Goal: Book appointment/travel/reservation

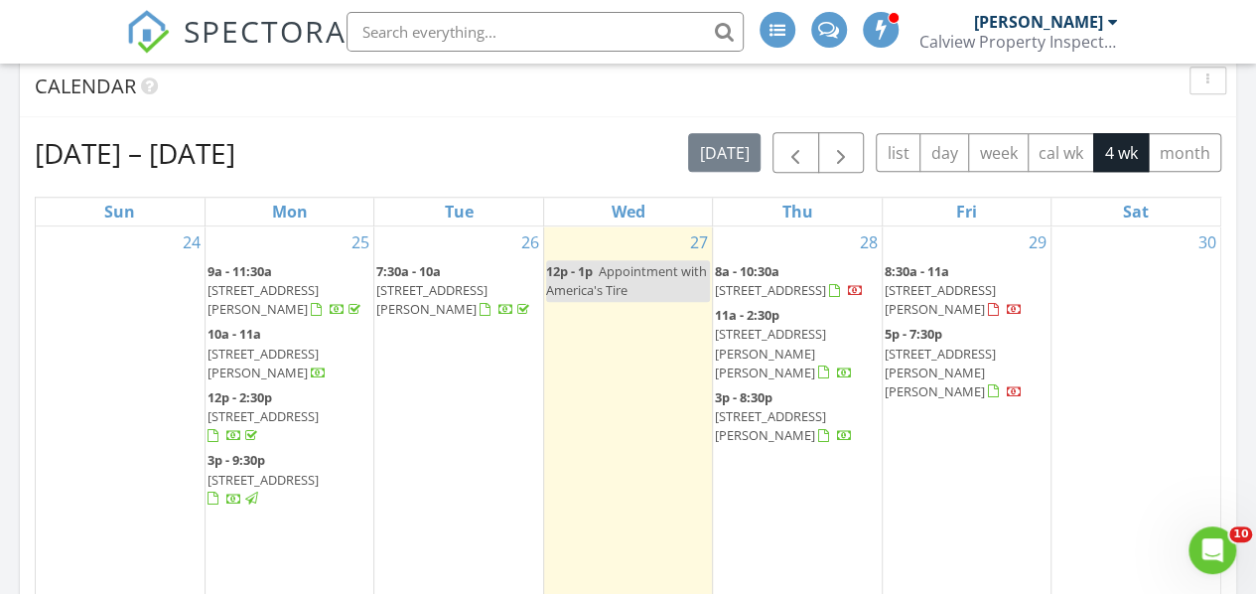
scroll to position [794, 0]
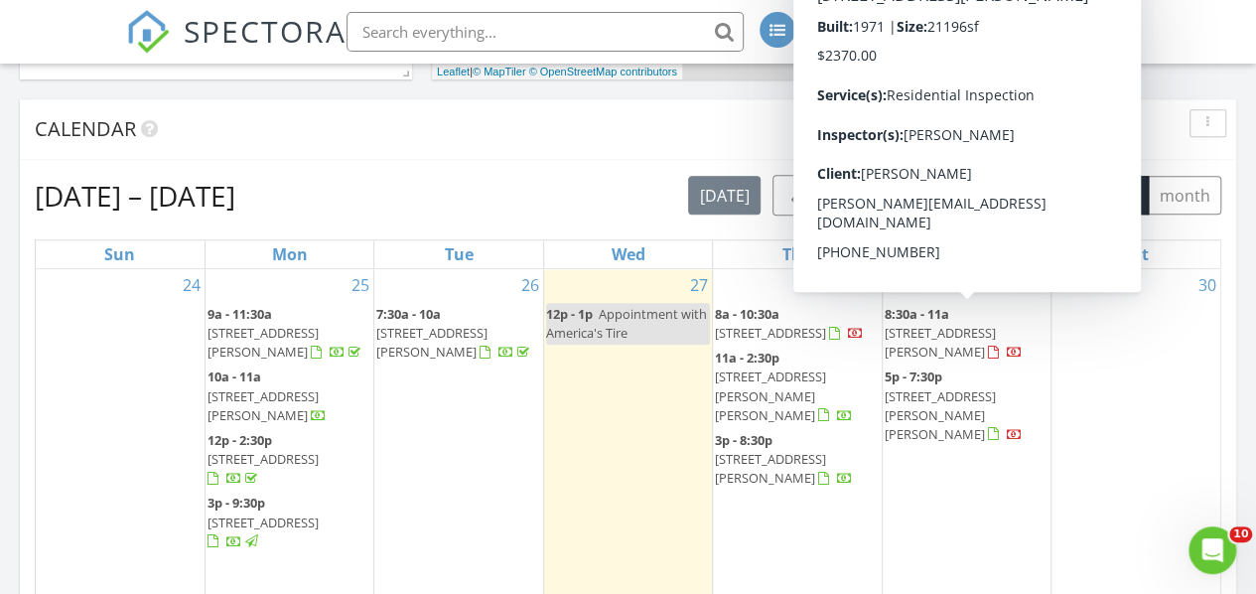
drag, startPoint x: 505, startPoint y: 157, endPoint x: 530, endPoint y: 153, distance: 25.1
click at [506, 156] on div "Calendar" at bounding box center [628, 129] width 1216 height 61
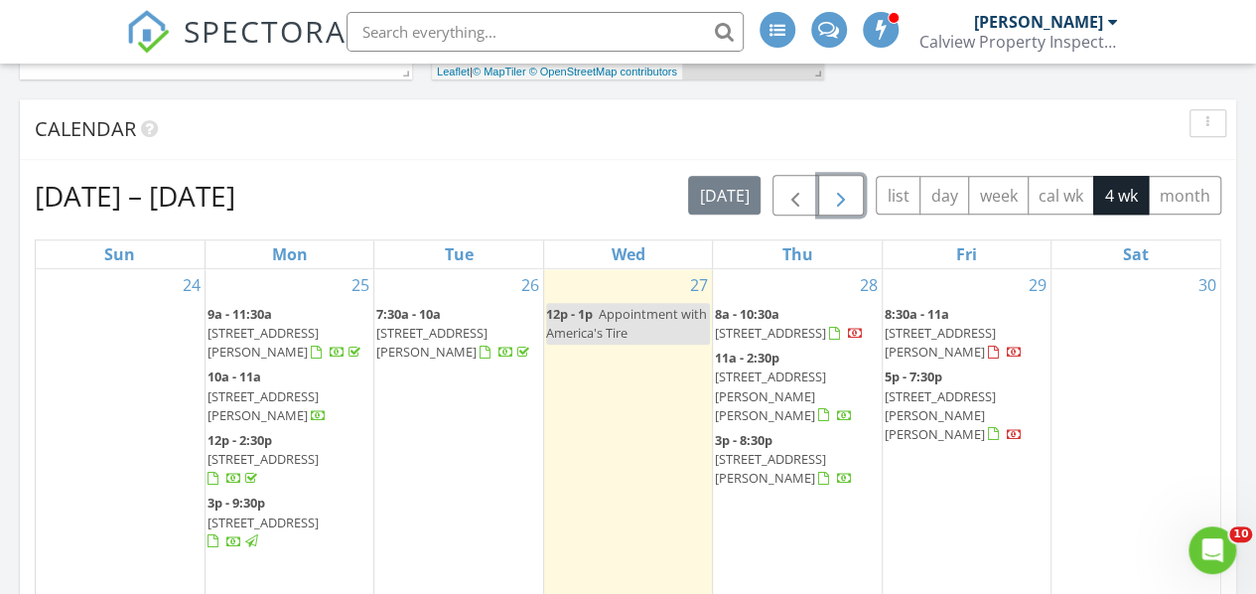
click at [848, 204] on span "button" at bounding box center [841, 196] width 24 height 24
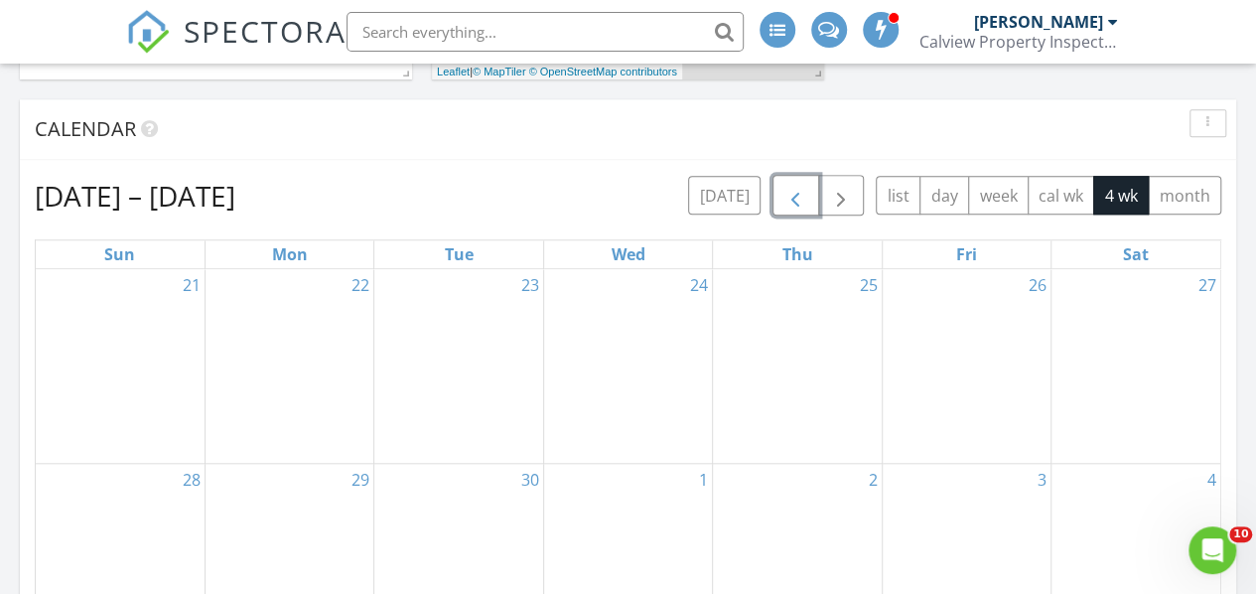
click at [798, 194] on span "button" at bounding box center [795, 196] width 24 height 24
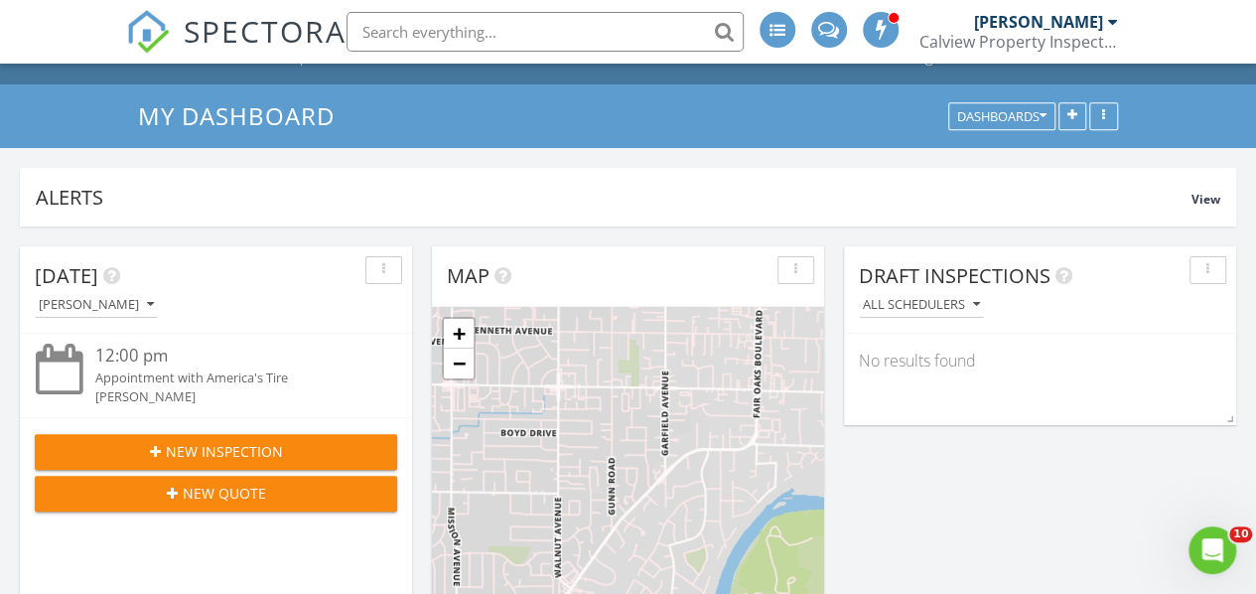
scroll to position [0, 0]
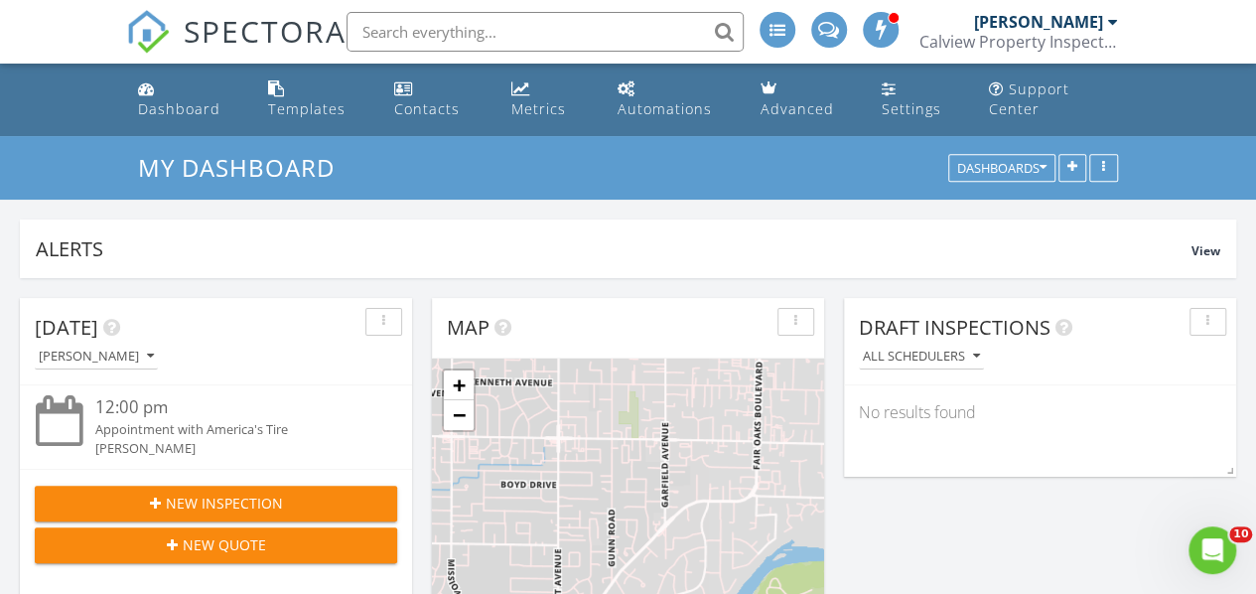
click at [243, 504] on span "New Inspection" at bounding box center [224, 502] width 117 height 21
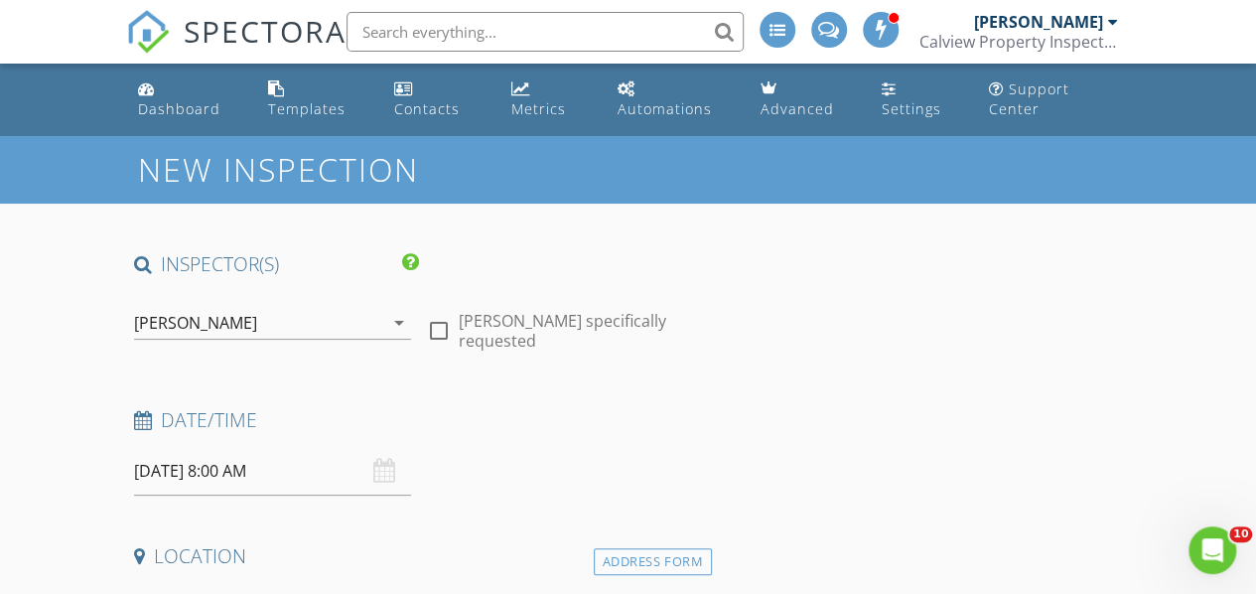
scroll to position [199, 0]
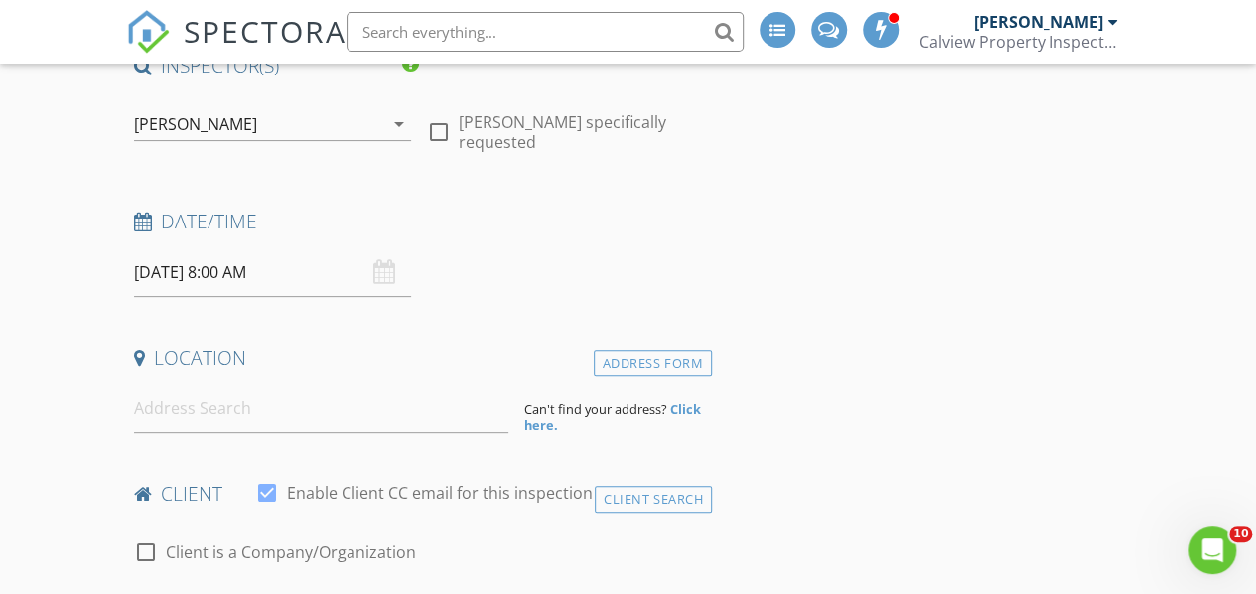
click at [252, 276] on input "08/28/2025 8:00 AM" at bounding box center [272, 272] width 277 height 49
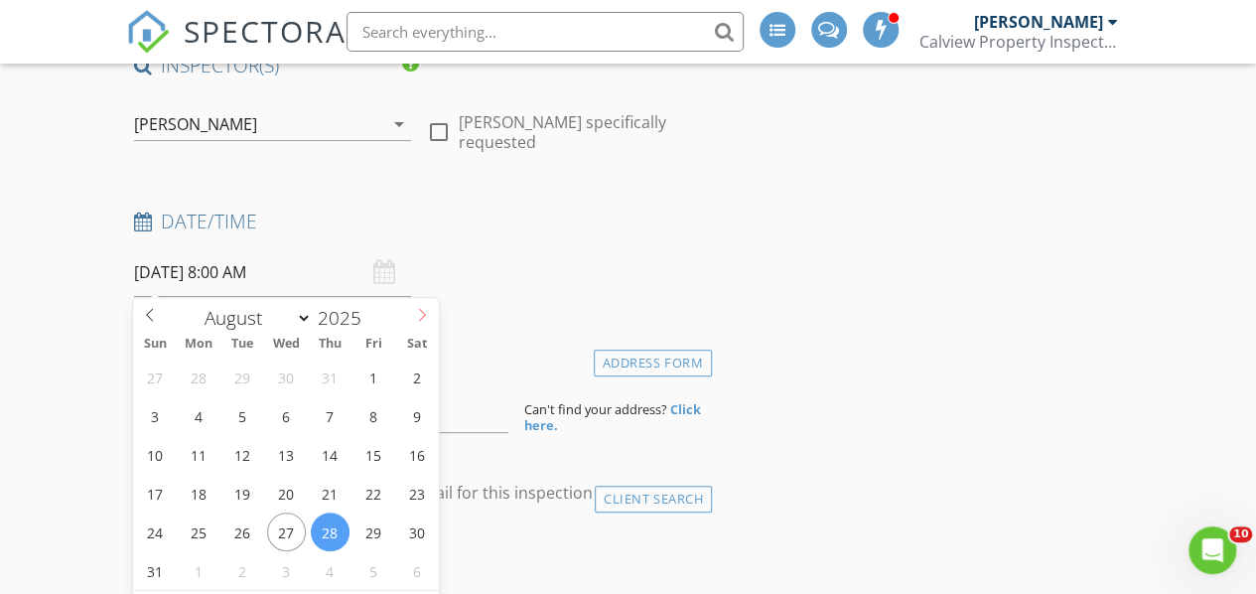
select select "8"
click at [412, 308] on span at bounding box center [422, 312] width 34 height 28
type input "09/16/2025 8:00 AM"
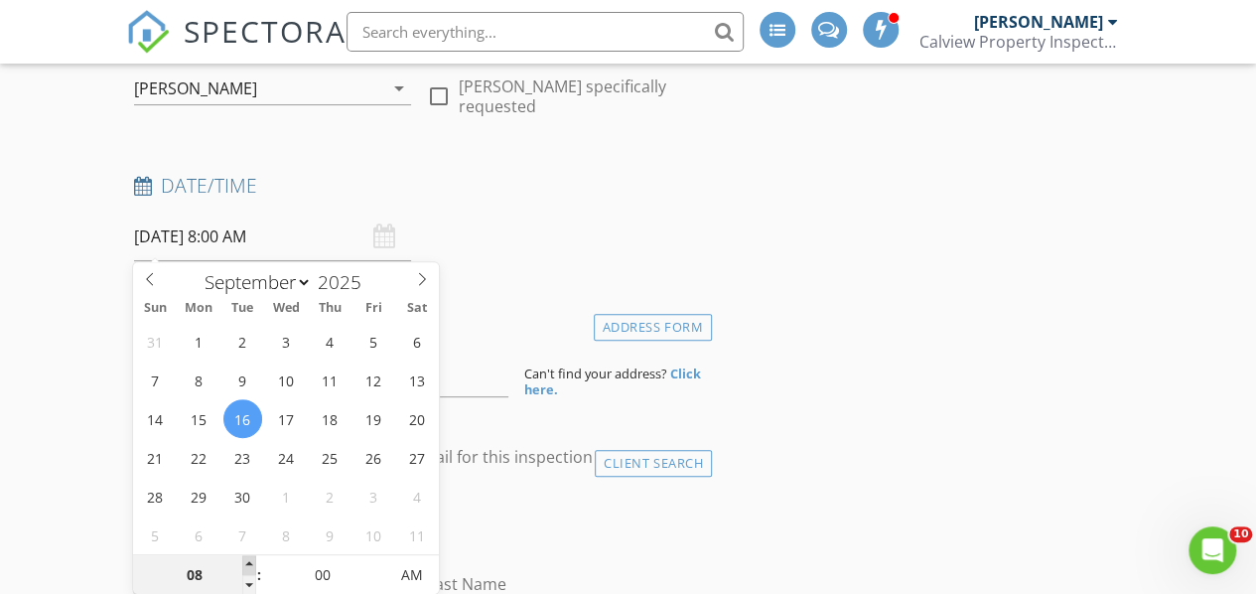
type input "09"
type input "09/16/2025 9:00 AM"
click at [246, 564] on span at bounding box center [249, 565] width 14 height 20
type input "10"
type input "09/16/2025 10:00 AM"
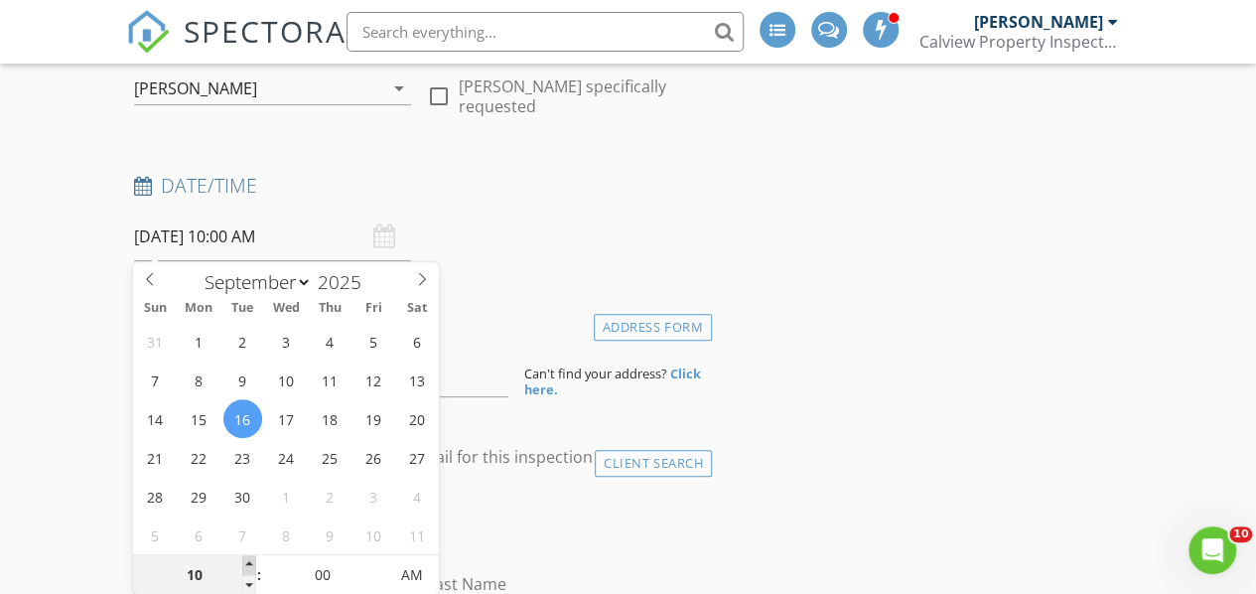
click at [246, 564] on span at bounding box center [249, 565] width 14 height 20
type input "11"
type input "09/16/2025 11:00 AM"
click at [246, 564] on span at bounding box center [249, 565] width 14 height 20
type input "12"
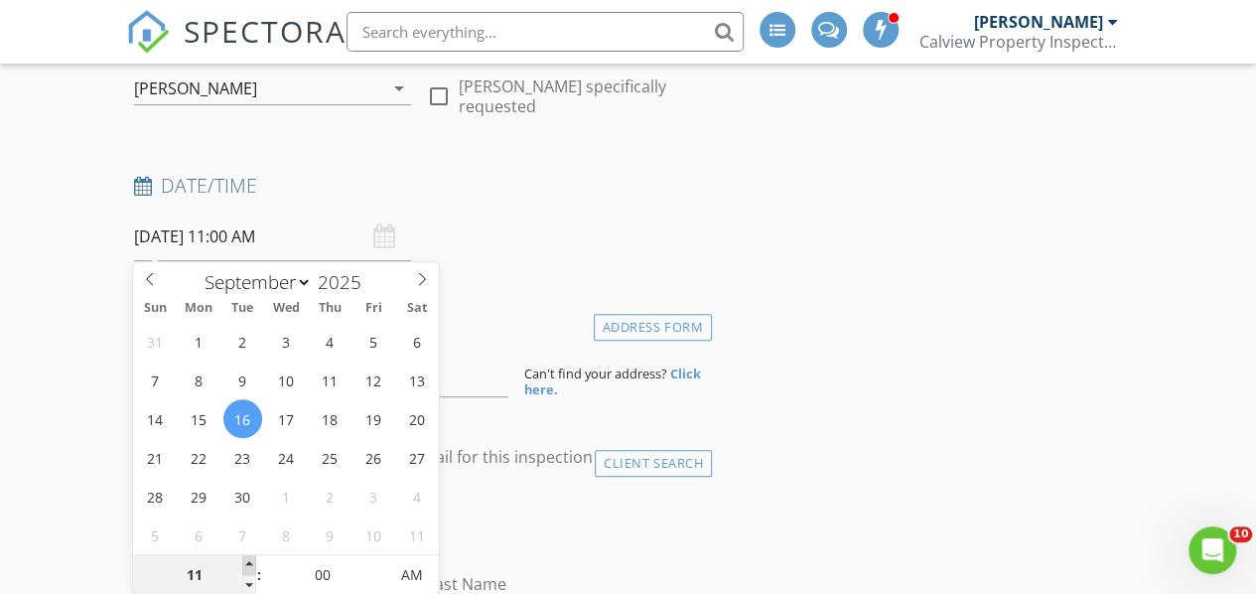
type input "09/16/2025 12:00 PM"
click at [246, 564] on span at bounding box center [249, 565] width 14 height 20
type input "01"
type input "09/16/2025 1:00 PM"
click at [246, 564] on span at bounding box center [249, 565] width 14 height 20
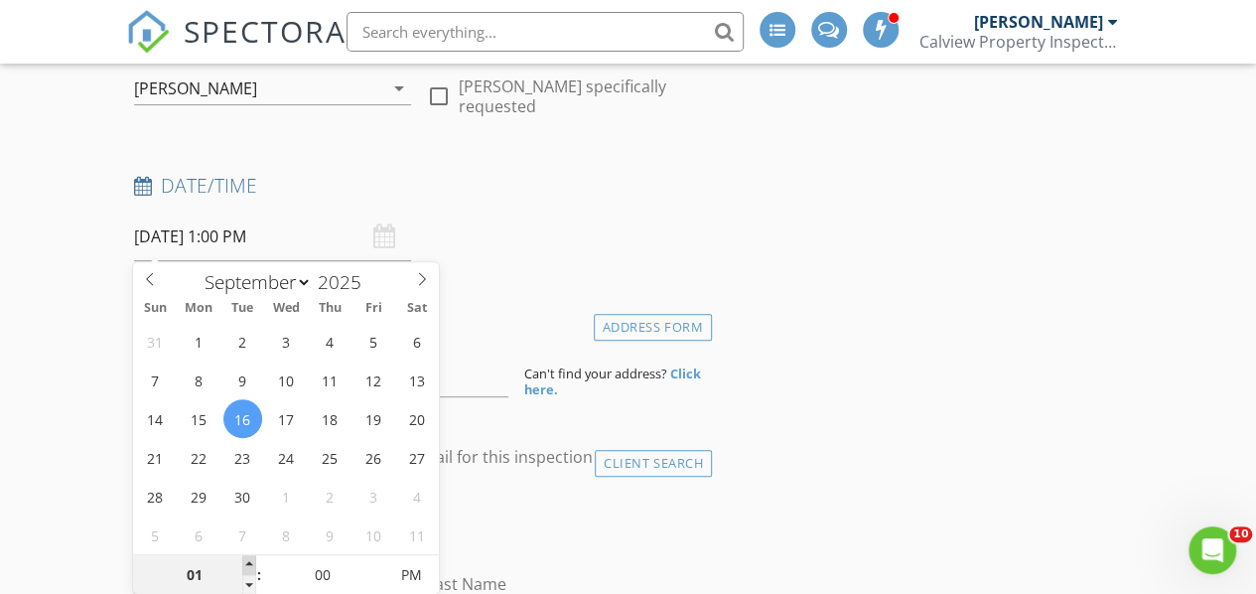
type input "02"
type input "09/16/2025 2:00 PM"
click at [246, 564] on span at bounding box center [249, 565] width 14 height 20
type input "05"
type input "09/16/2025 2:05 PM"
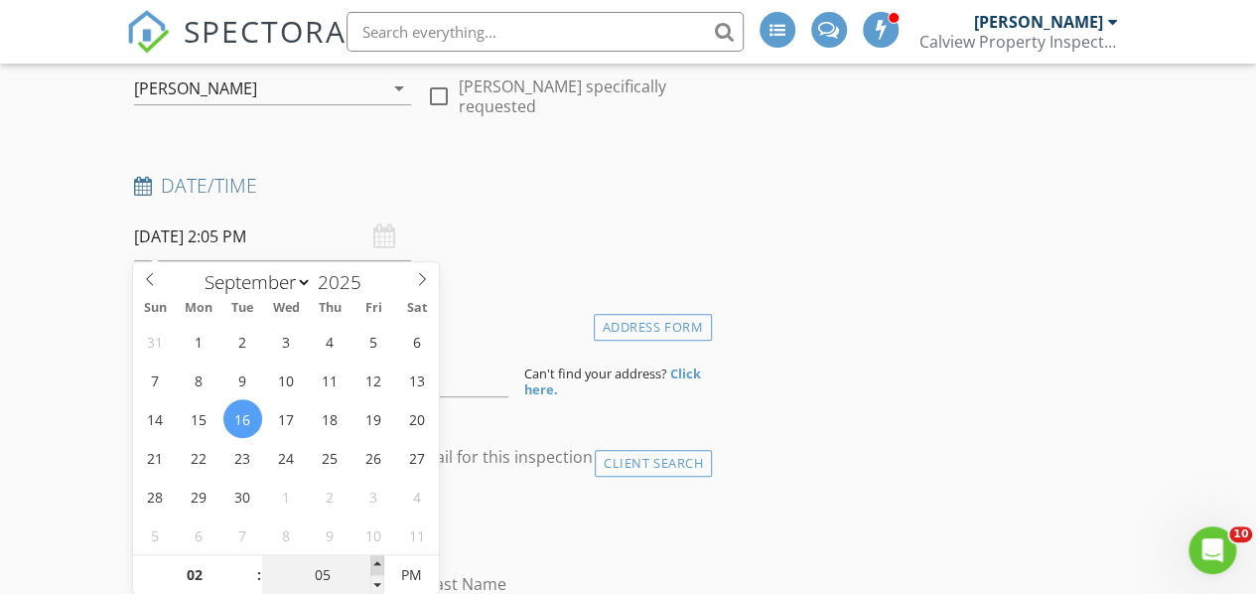
click at [380, 561] on span at bounding box center [377, 565] width 14 height 20
type input "10"
type input "09/16/2025 2:10 PM"
click at [380, 561] on span at bounding box center [377, 565] width 14 height 20
type input "15"
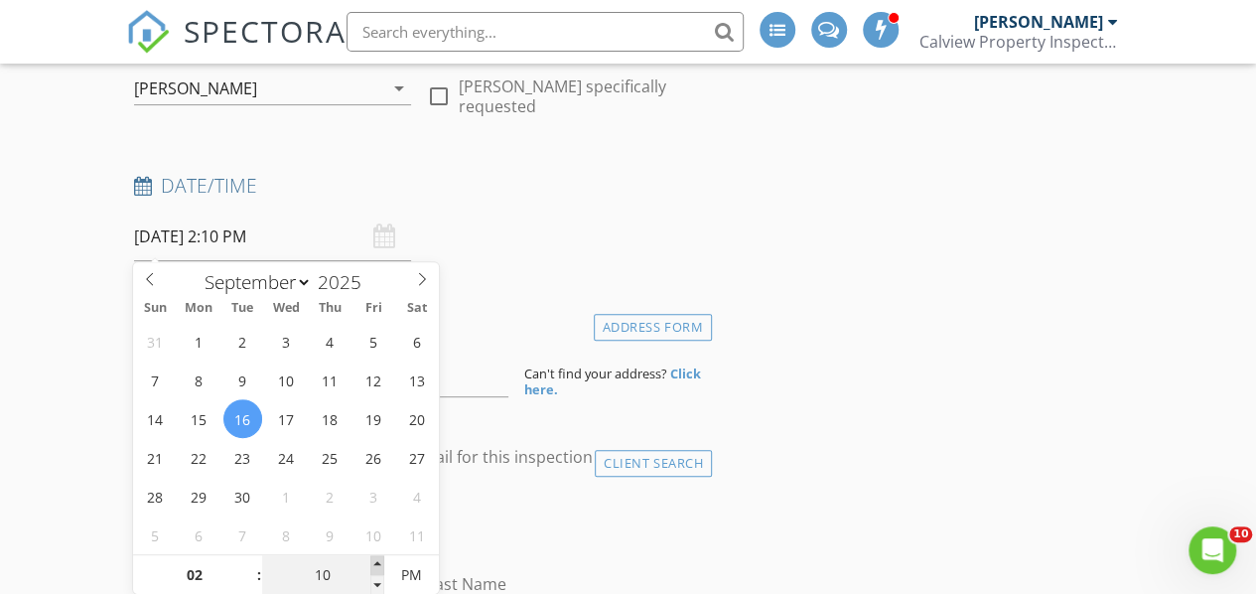
type input "09/16/2025 2:15 PM"
click at [380, 561] on span at bounding box center [377, 565] width 14 height 20
type input "20"
type input "09/16/2025 2:20 PM"
click at [380, 561] on span at bounding box center [377, 565] width 14 height 20
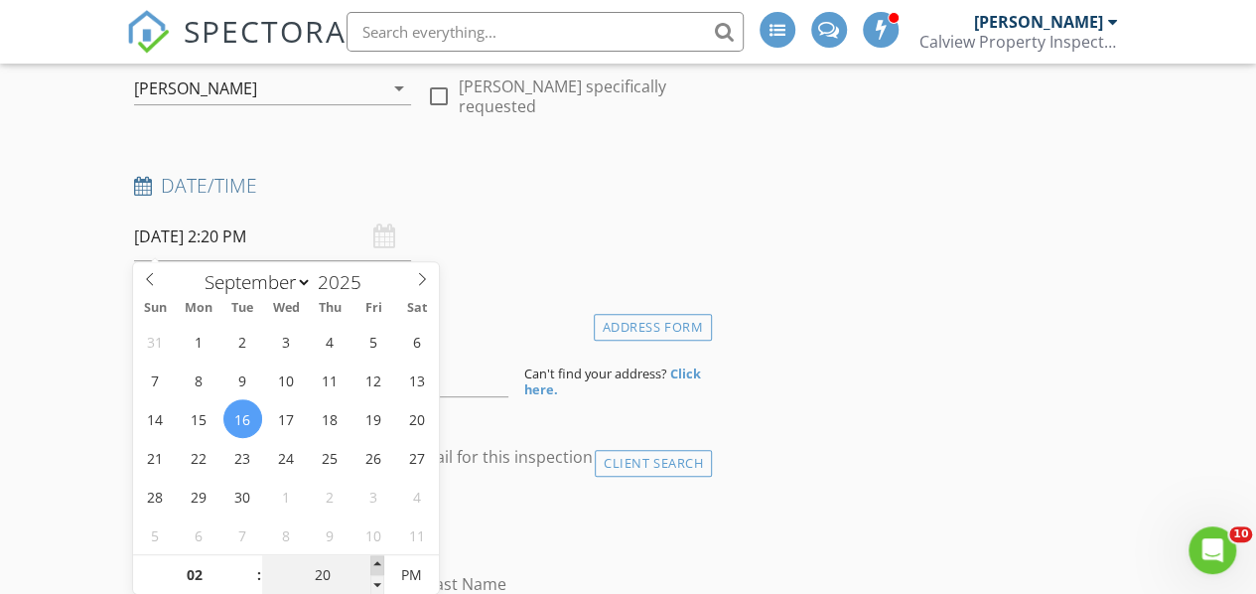
type input "25"
type input "09/16/2025 2:25 PM"
click at [380, 561] on span at bounding box center [377, 565] width 14 height 20
type input "30"
type input "09/16/2025 2:30 PM"
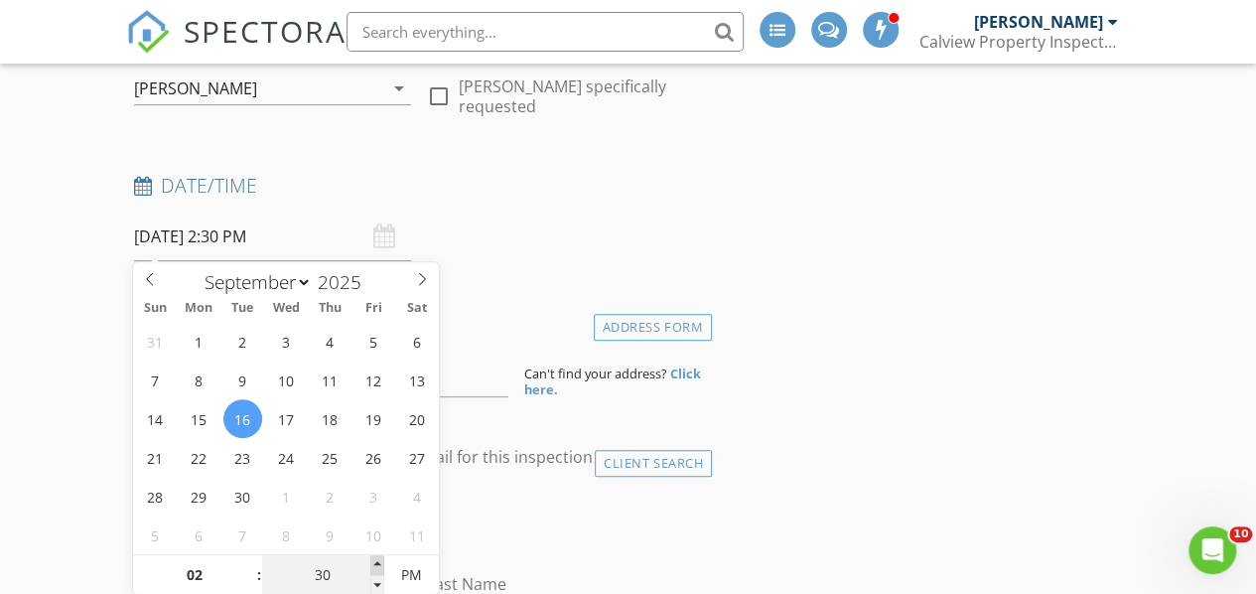
click at [380, 561] on span at bounding box center [377, 565] width 14 height 20
click at [589, 206] on div "Date/Time" at bounding box center [419, 193] width 586 height 40
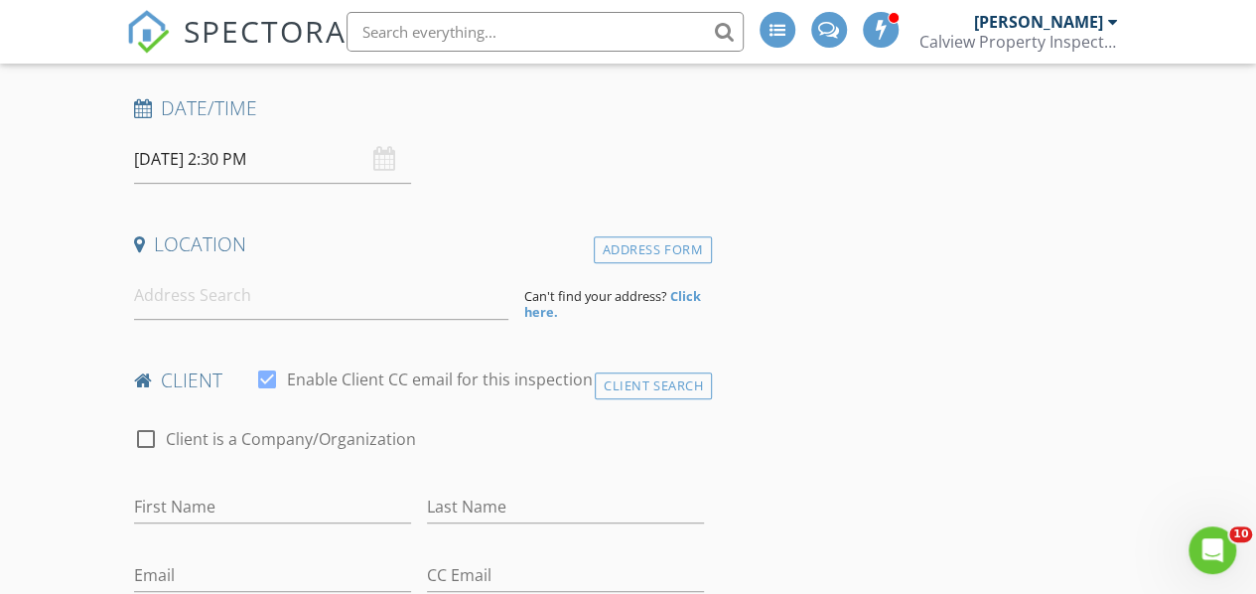
scroll to position [433, 0]
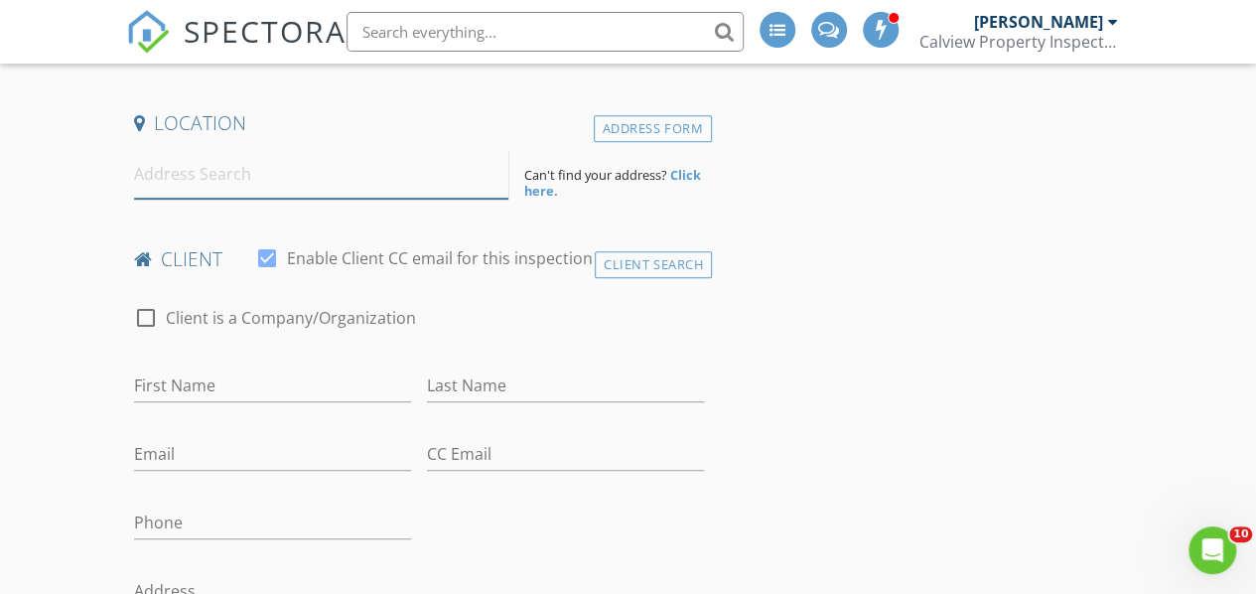
click at [323, 174] on input at bounding box center [321, 174] width 375 height 49
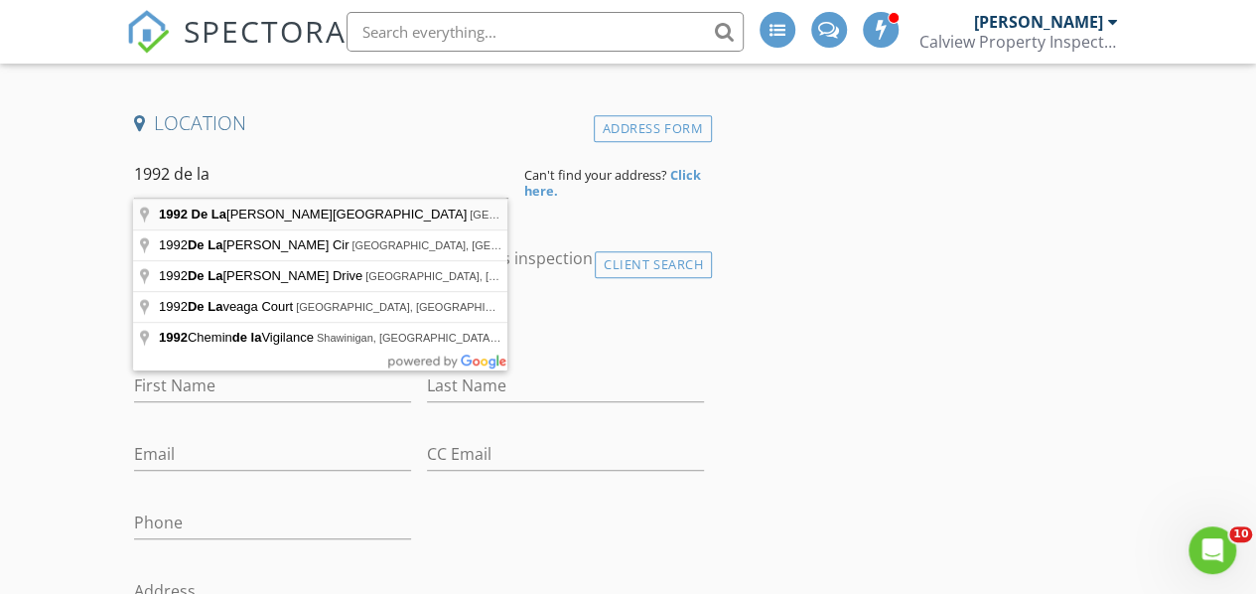
type input "1992 De La Pena Avenue, Santa Clara, CA, USA"
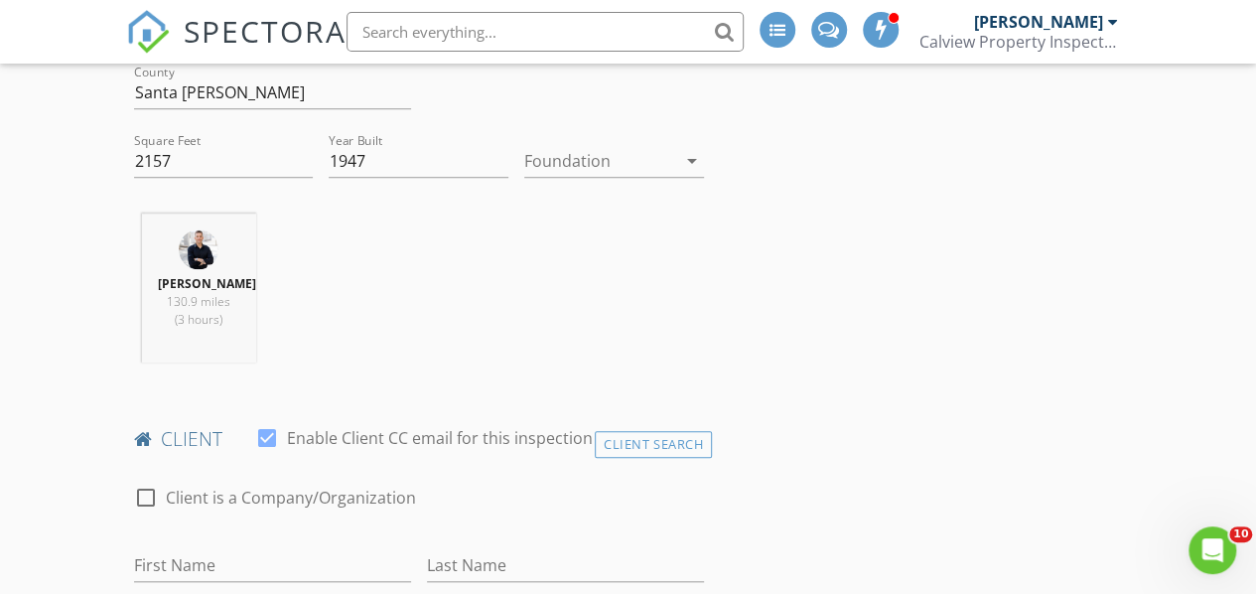
scroll to position [731, 0]
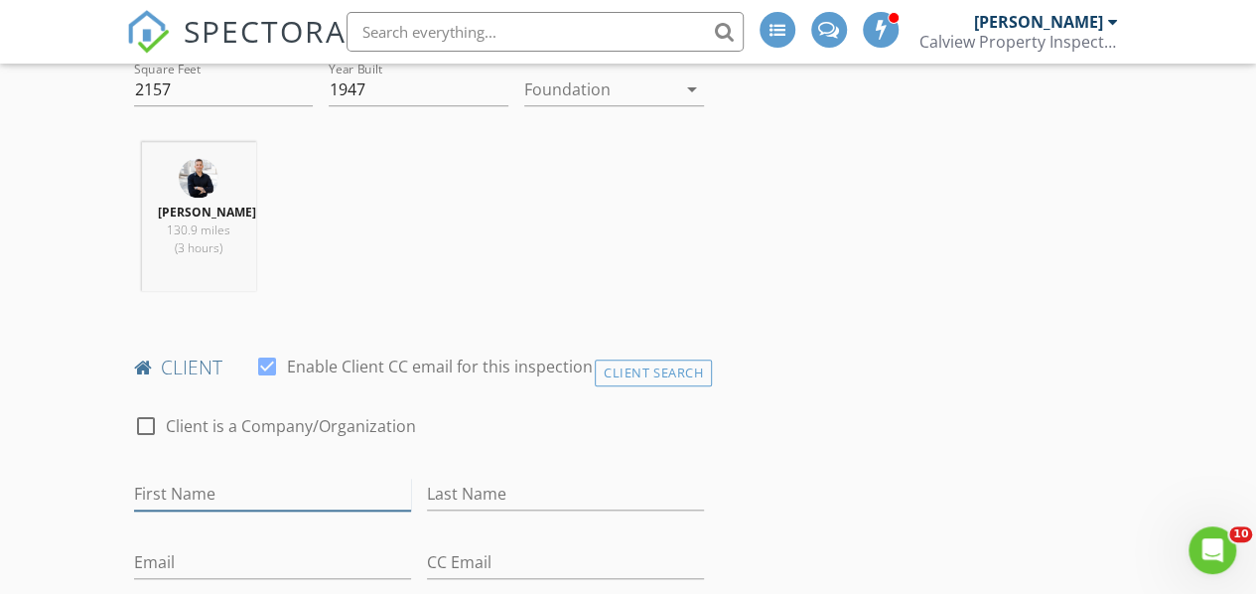
click at [260, 501] on input "First Name" at bounding box center [272, 494] width 277 height 33
type input "[PERSON_NAME]"
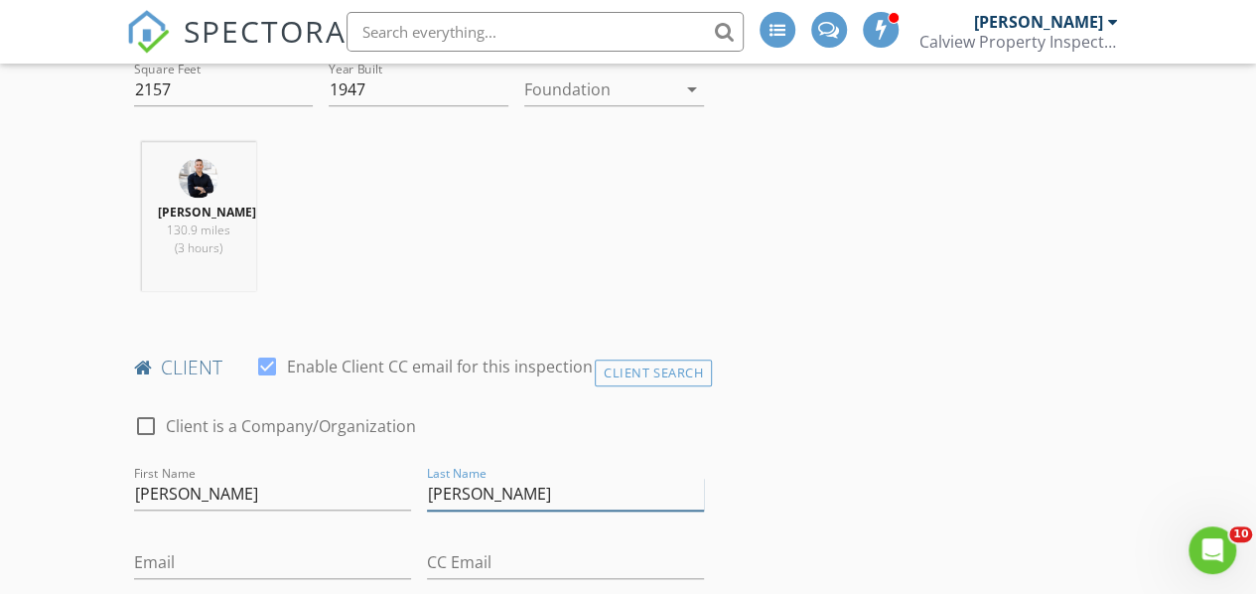
type input "[PERSON_NAME]"
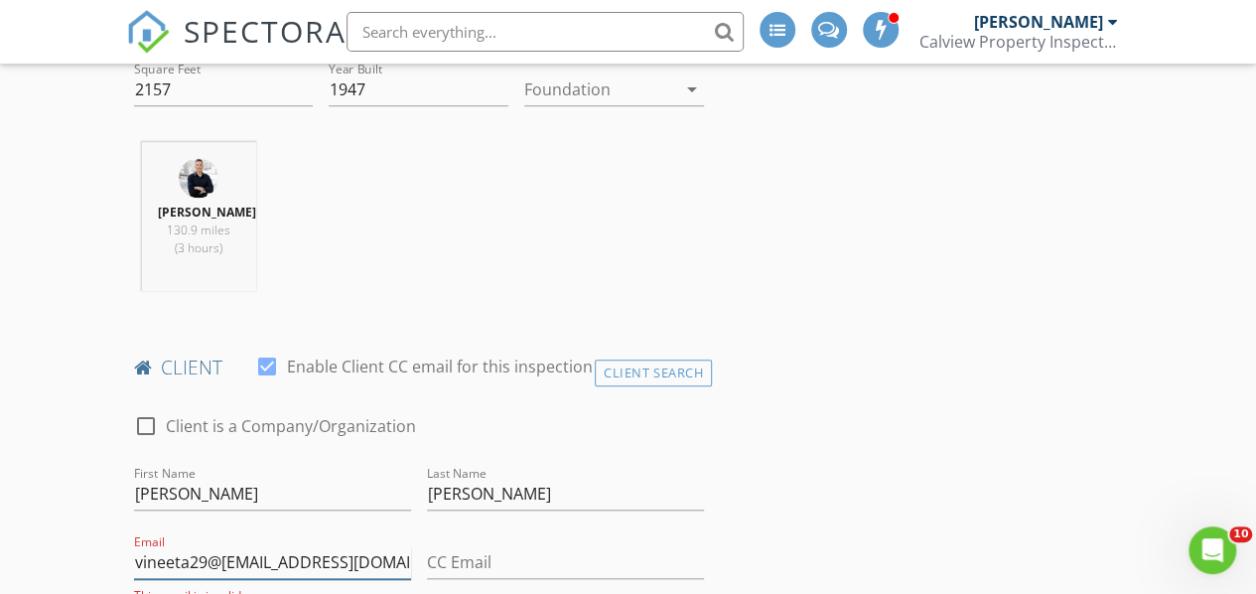
type input "vineeta29@june@gmail.com"
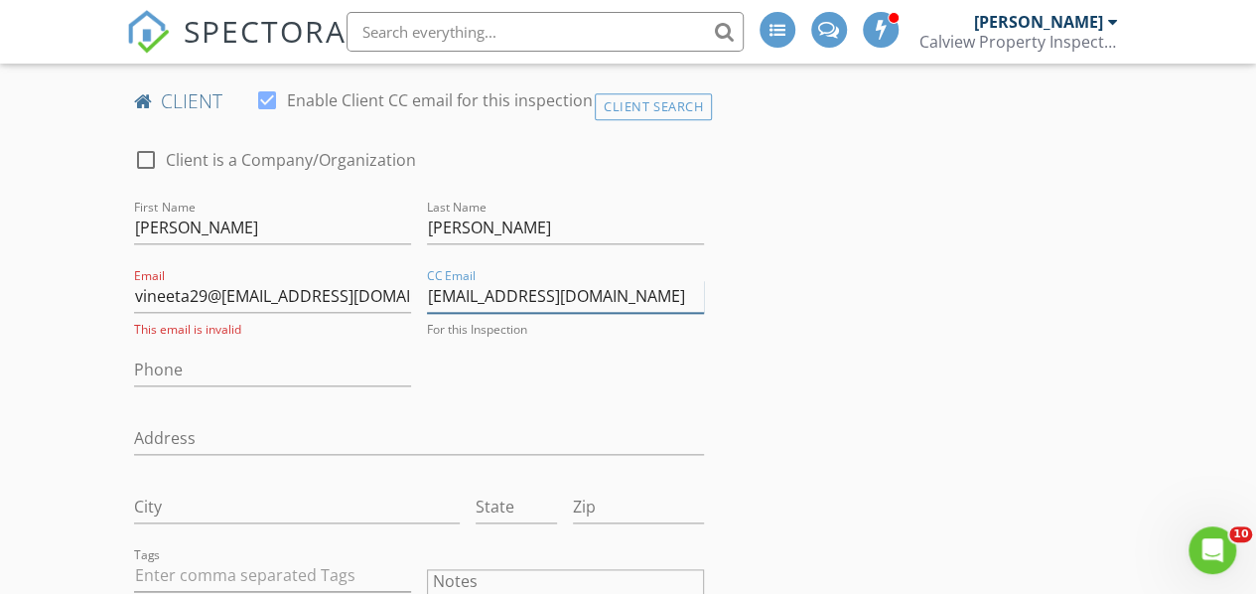
scroll to position [1029, 0]
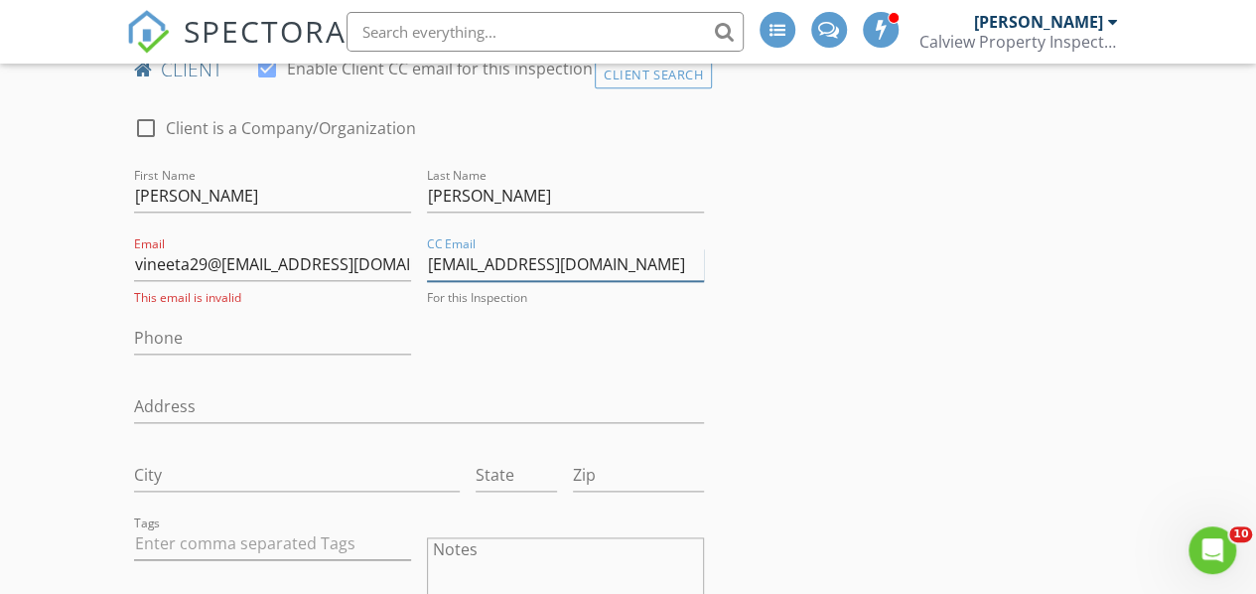
type input "[EMAIL_ADDRESS][DOMAIN_NAME]"
click at [321, 338] on input "Phone" at bounding box center [272, 338] width 277 height 33
click at [224, 253] on input "vineeta29@june@gmail.com" at bounding box center [272, 264] width 277 height 33
click at [219, 253] on input "vineeta29@june@gmail.com" at bounding box center [272, 264] width 277 height 33
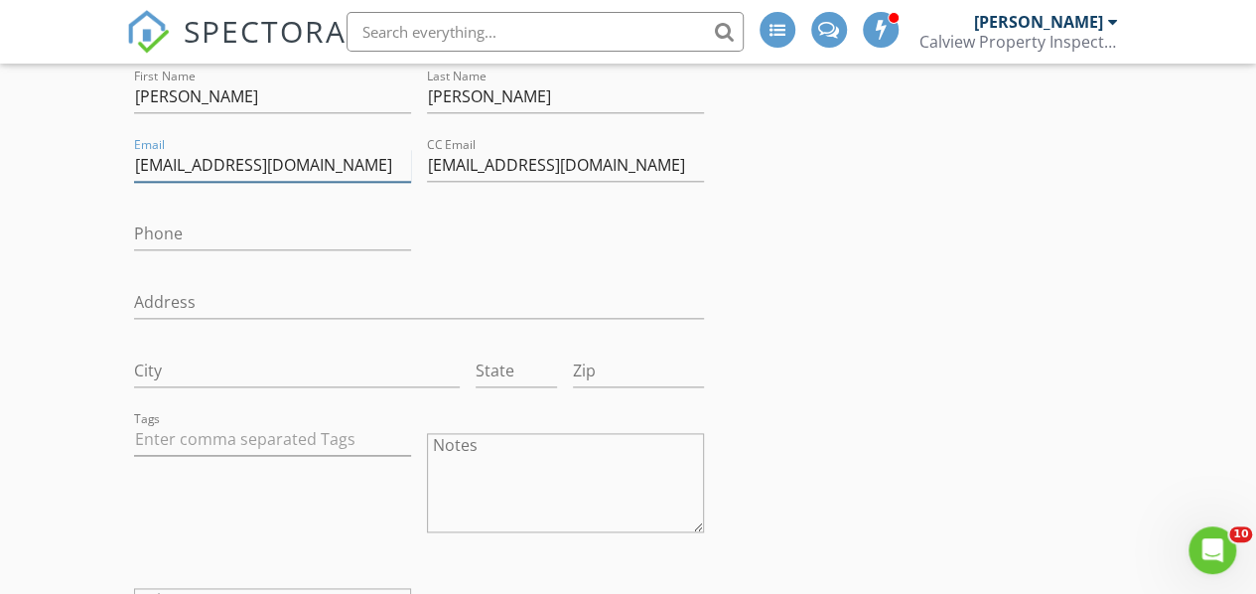
scroll to position [1128, 0]
type input "[EMAIL_ADDRESS][DOMAIN_NAME]"
click at [238, 229] on input "Phone" at bounding box center [272, 233] width 277 height 33
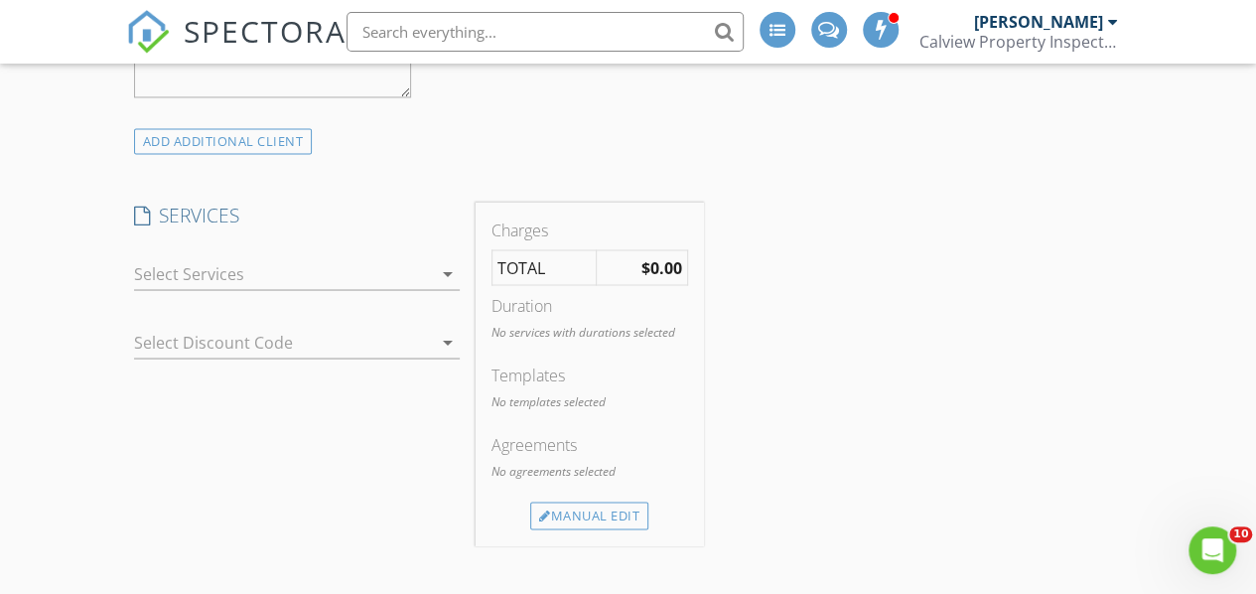
scroll to position [1724, 0]
type input "[PHONE_NUMBER]"
click at [447, 258] on icon "arrow_drop_down" at bounding box center [448, 267] width 24 height 24
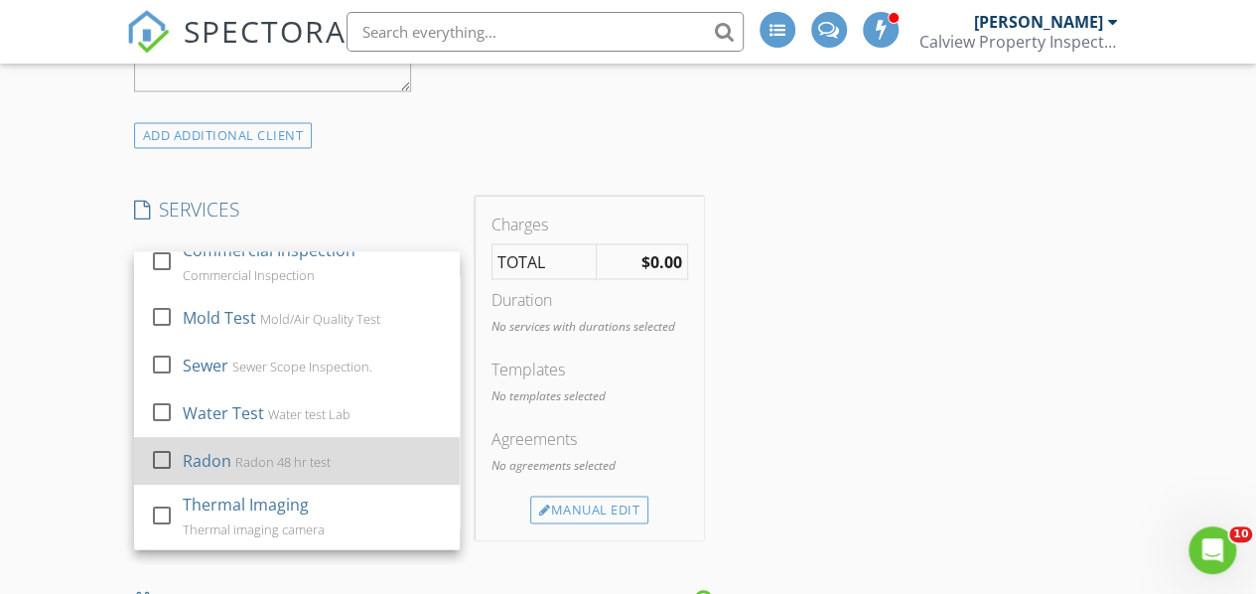
scroll to position [290, 0]
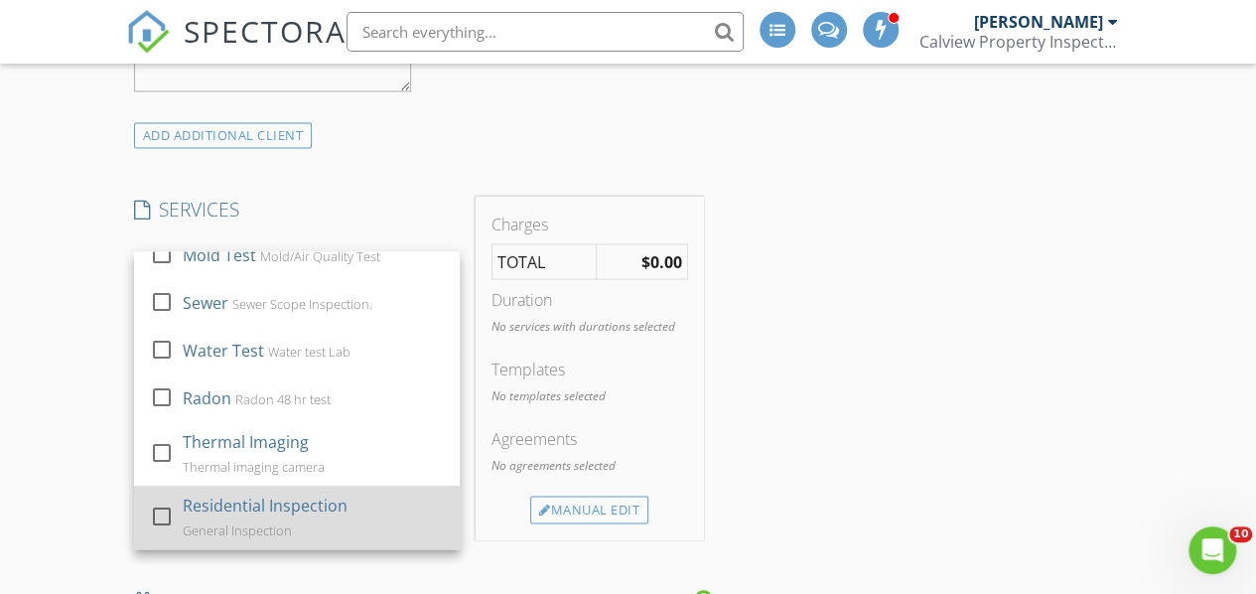
click at [156, 507] on div at bounding box center [162, 516] width 34 height 34
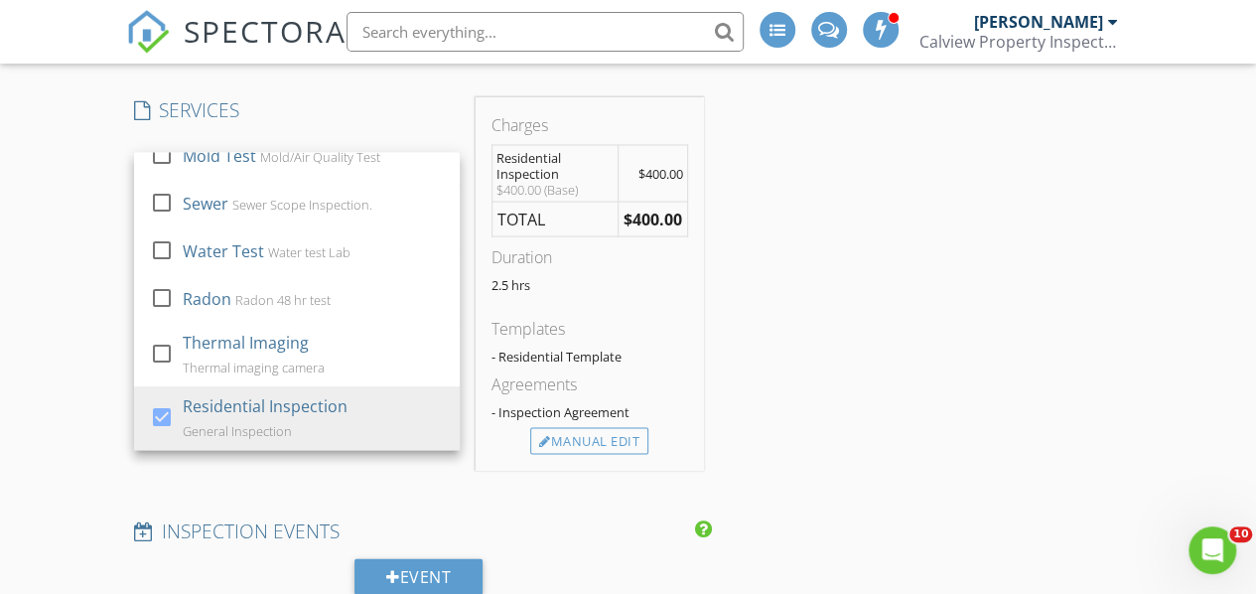
click at [830, 302] on div "INSPECTOR(S) check_box Ian Durell PRIMARY Ian Durell arrow_drop_down check_box_…" at bounding box center [628, 397] width 1005 height 3938
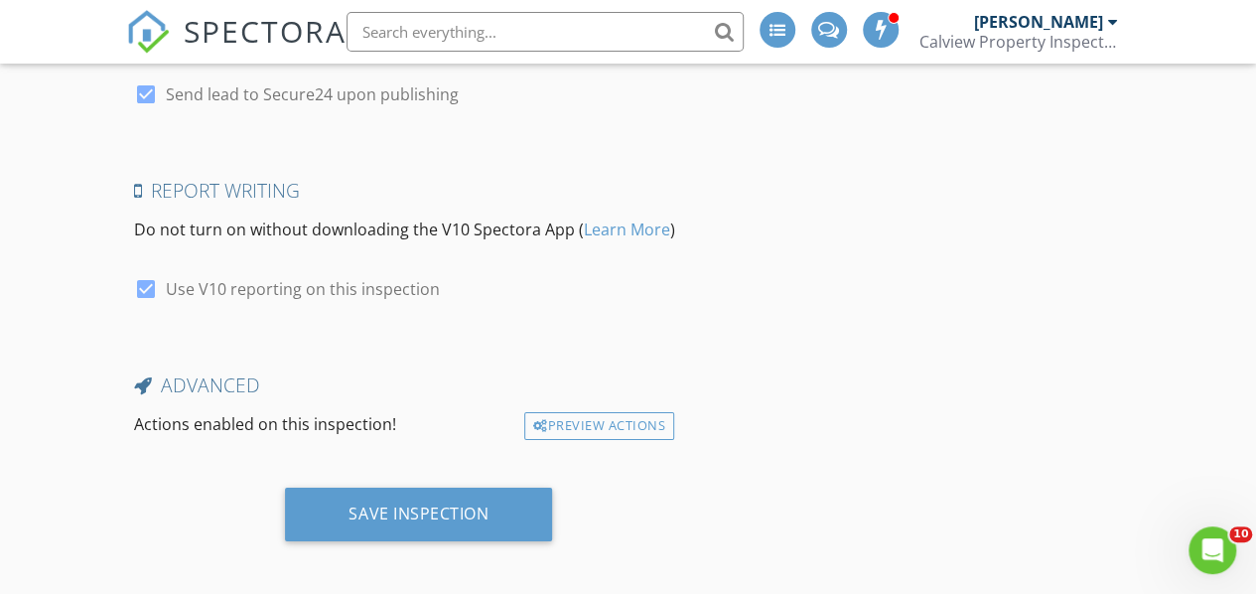
scroll to position [3633, 0]
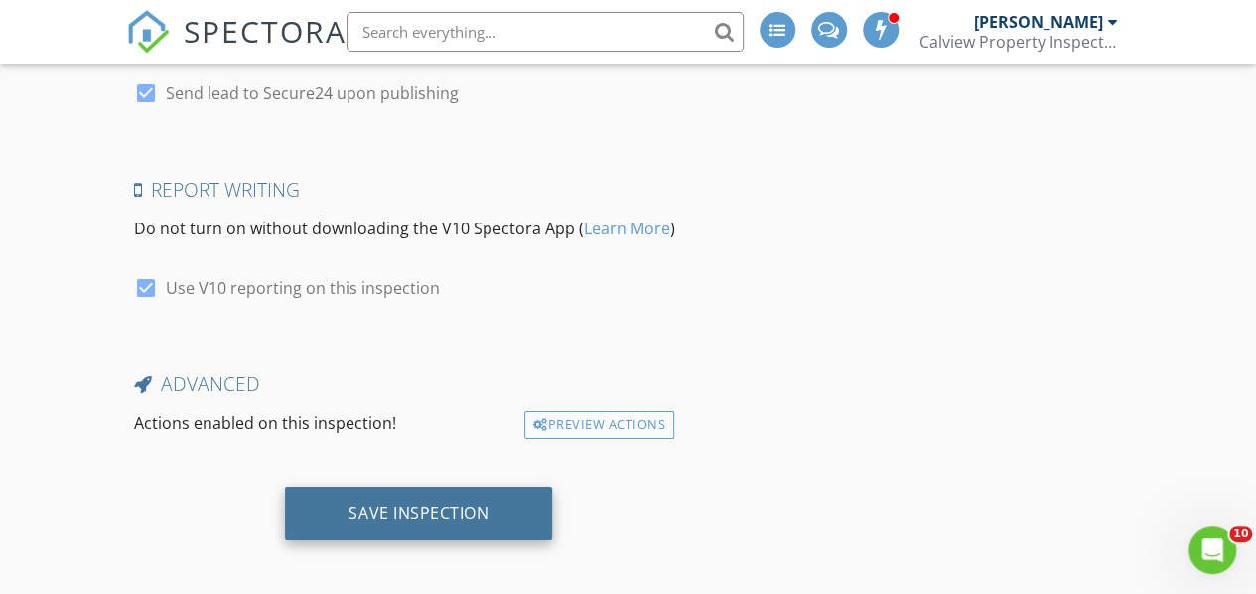
click at [393, 502] on div "Save Inspection" at bounding box center [418, 512] width 140 height 20
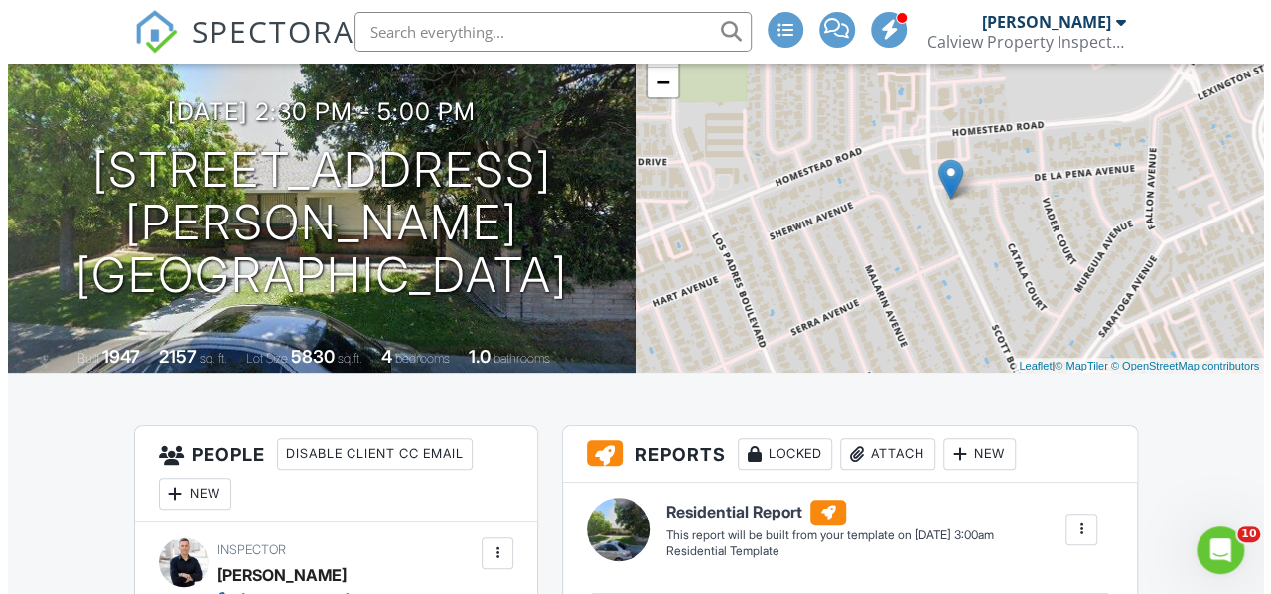
scroll to position [199, 0]
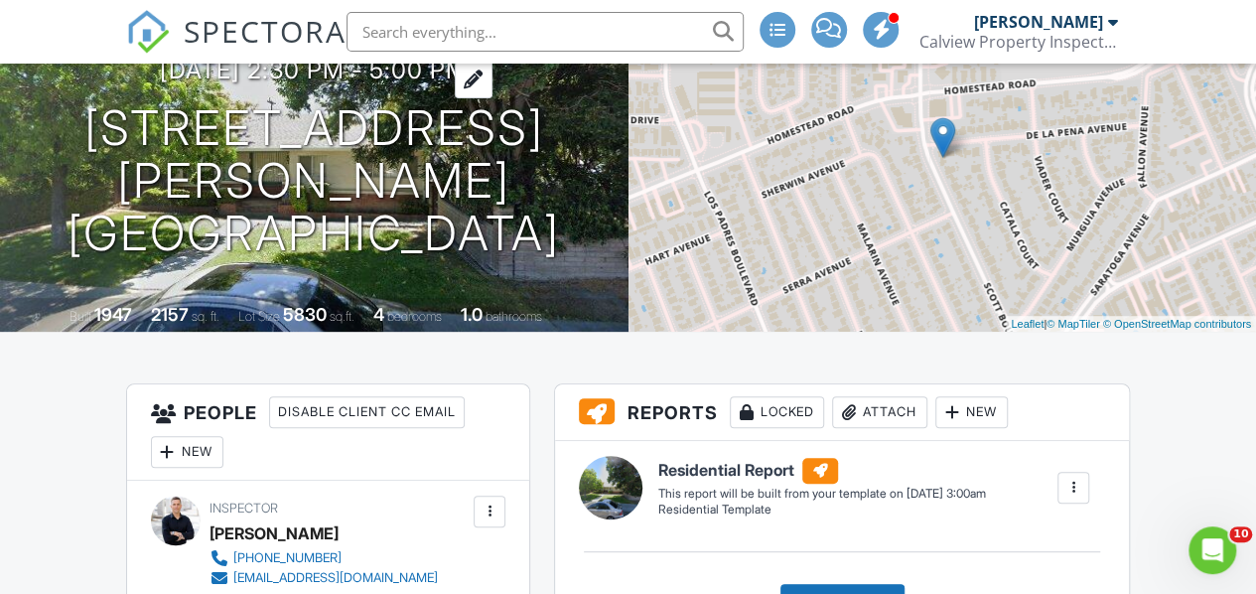
click at [468, 83] on h3 "09/16/2025 2:30 pm - 5:00 pm" at bounding box center [314, 70] width 308 height 27
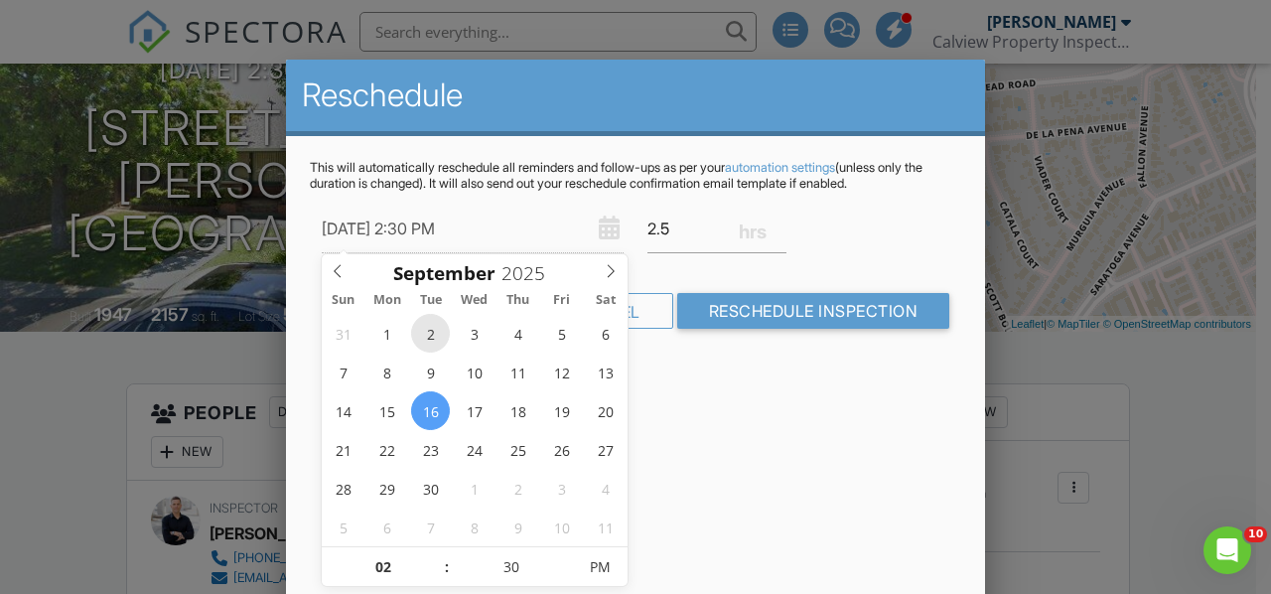
type input "[DATE] 2:30 PM"
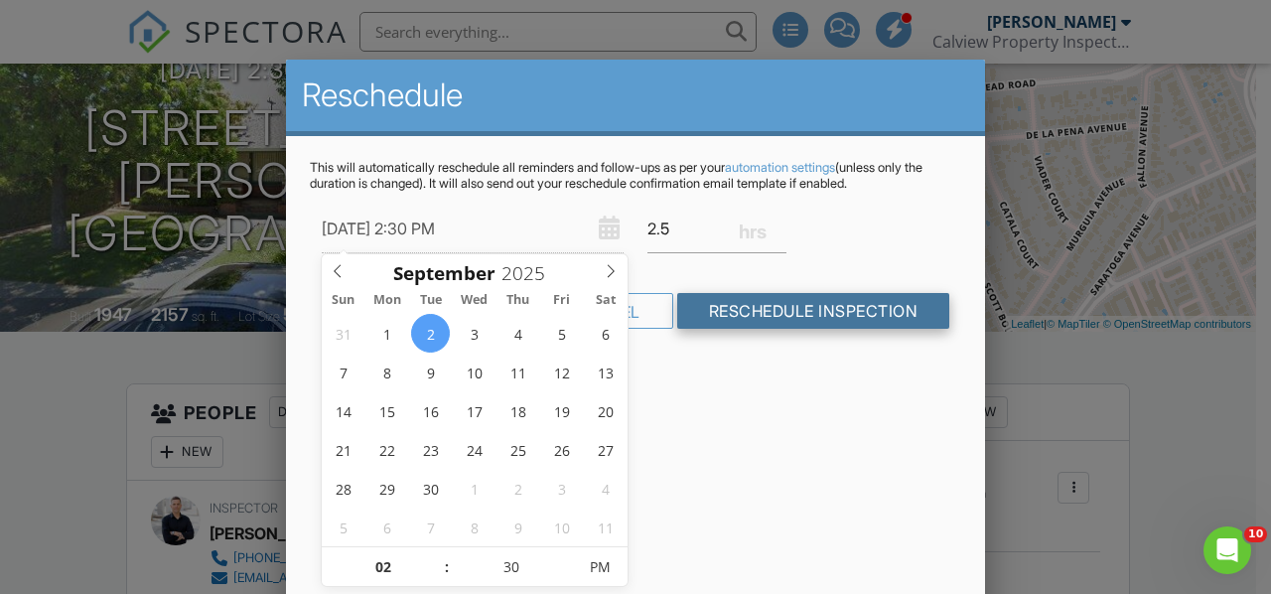
click at [794, 308] on input "Reschedule Inspection" at bounding box center [813, 311] width 273 height 36
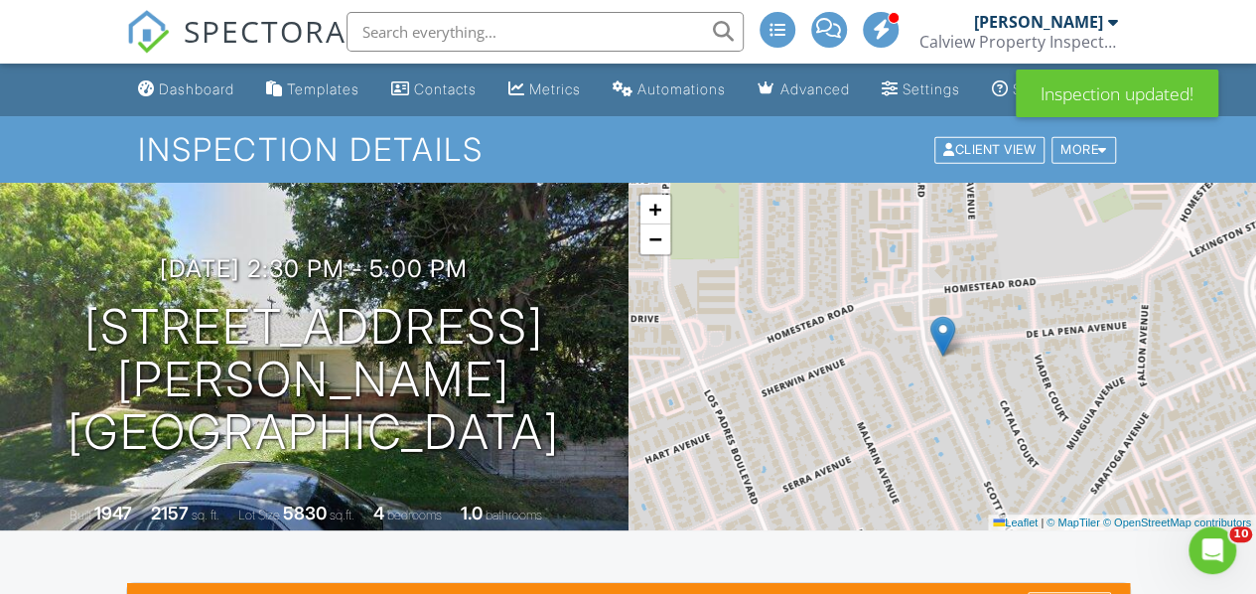
scroll to position [298, 0]
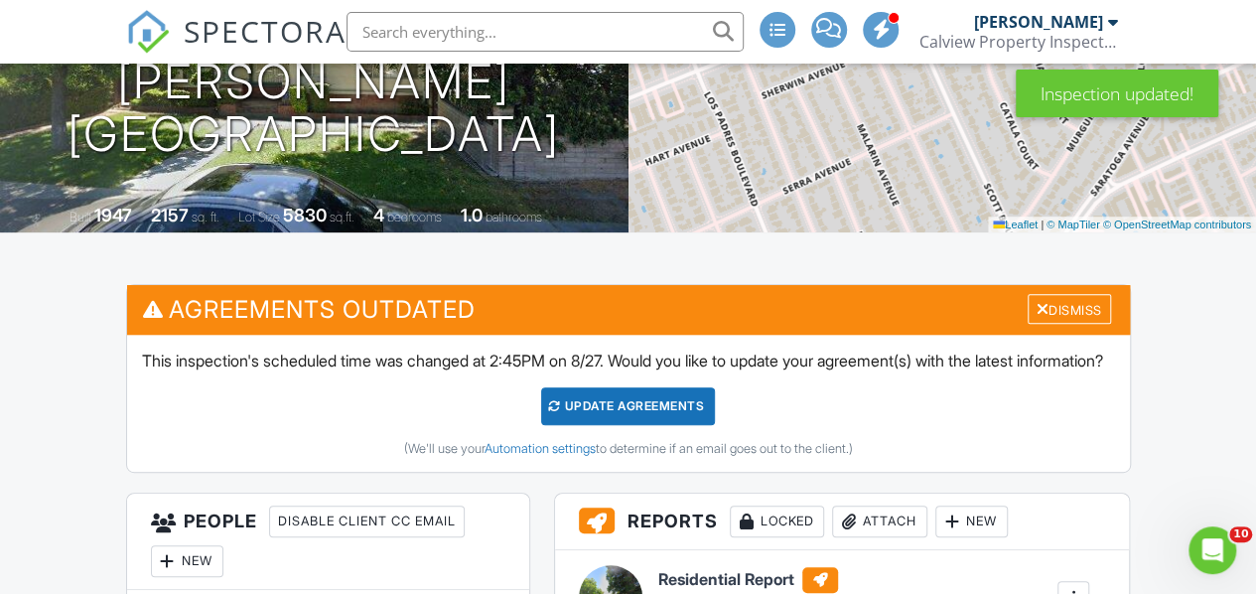
click at [674, 425] on div "Update Agreements" at bounding box center [628, 406] width 174 height 38
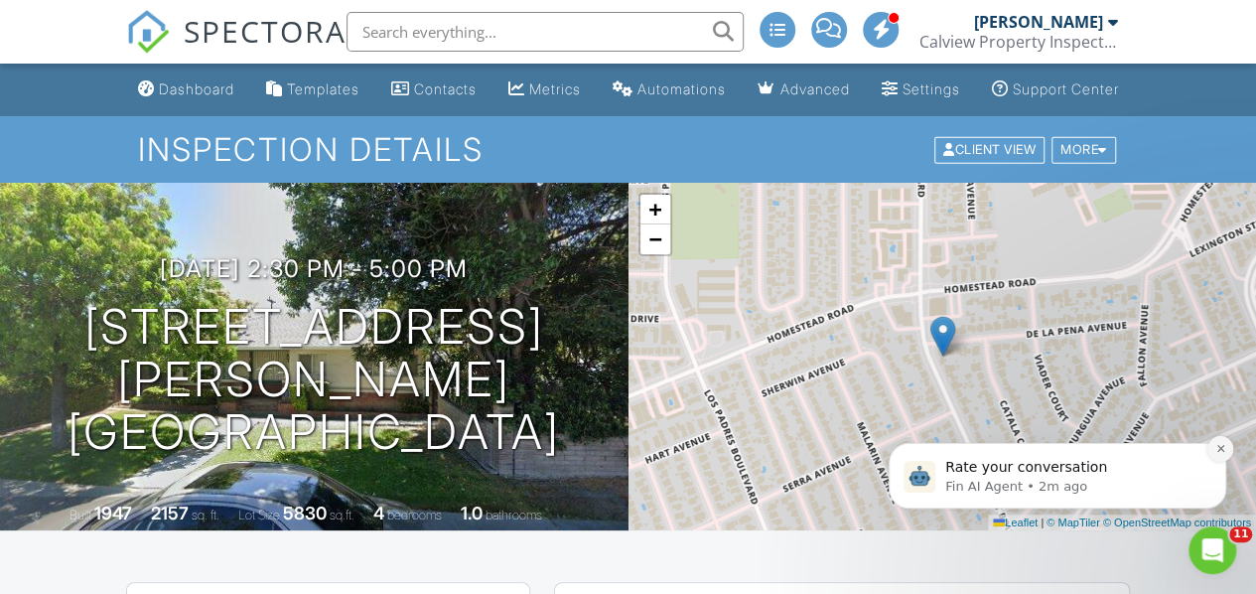
click at [1218, 454] on icon "Dismiss notification" at bounding box center [1220, 448] width 11 height 11
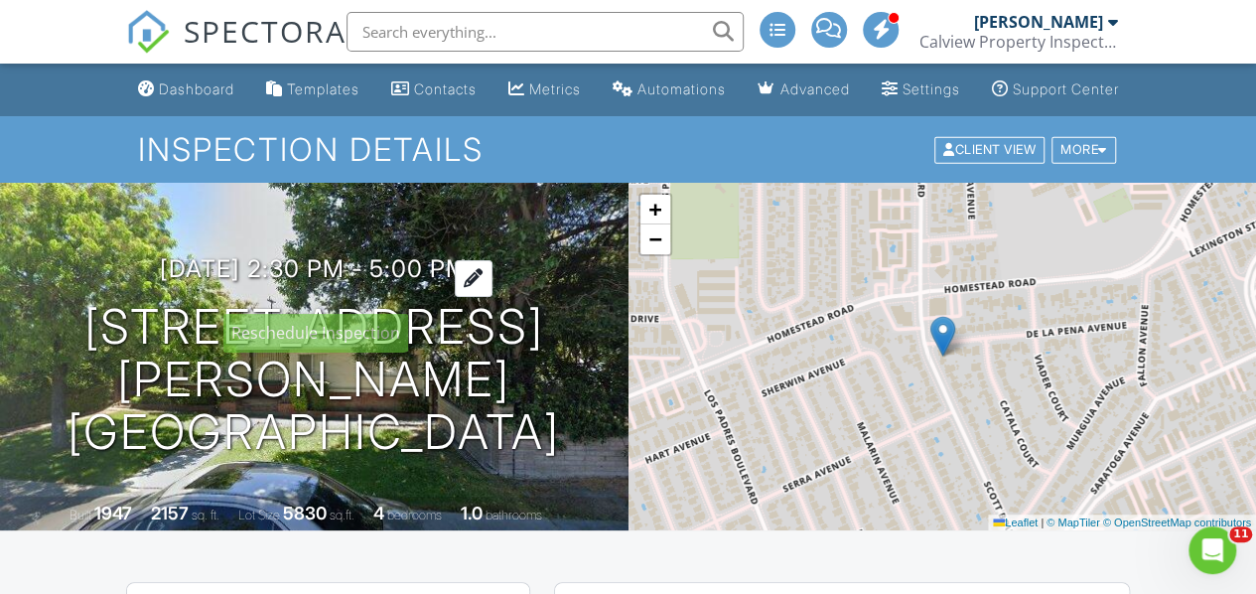
click at [492, 289] on div at bounding box center [474, 278] width 38 height 37
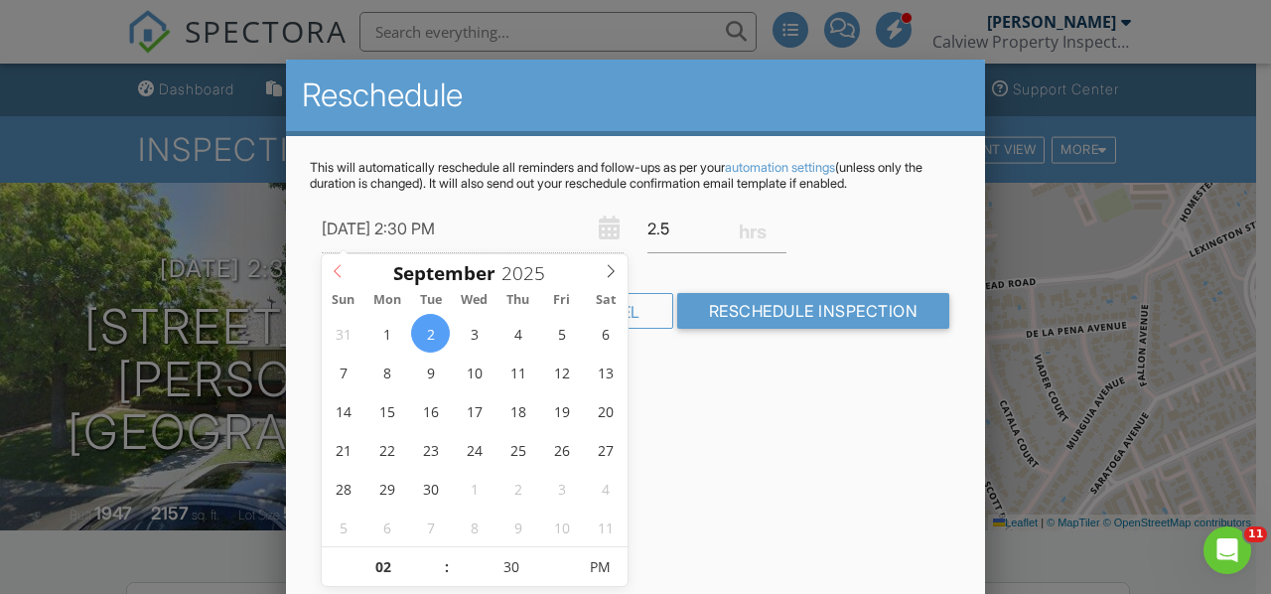
click at [349, 271] on span at bounding box center [338, 268] width 33 height 28
click at [335, 271] on icon at bounding box center [338, 271] width 7 height 13
type input "08/30/2025 2:30 PM"
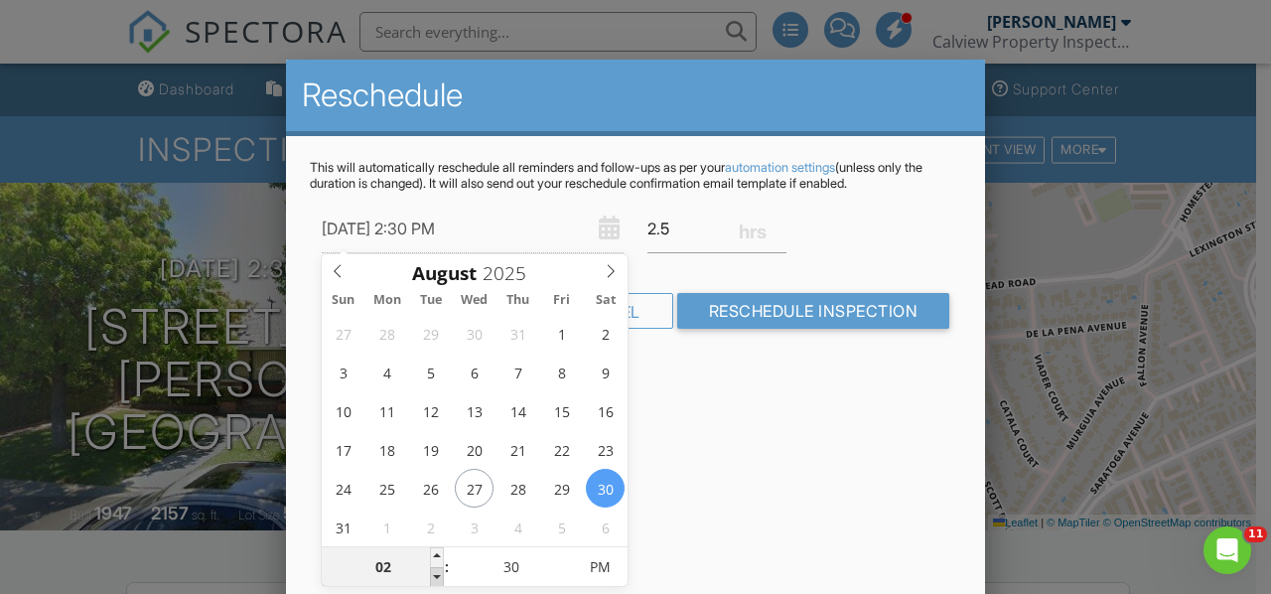
type input "01"
type input "08/30/2025 1:30 PM"
click at [439, 573] on span at bounding box center [437, 577] width 14 height 20
type input "12"
type input "08/30/2025 12:30 PM"
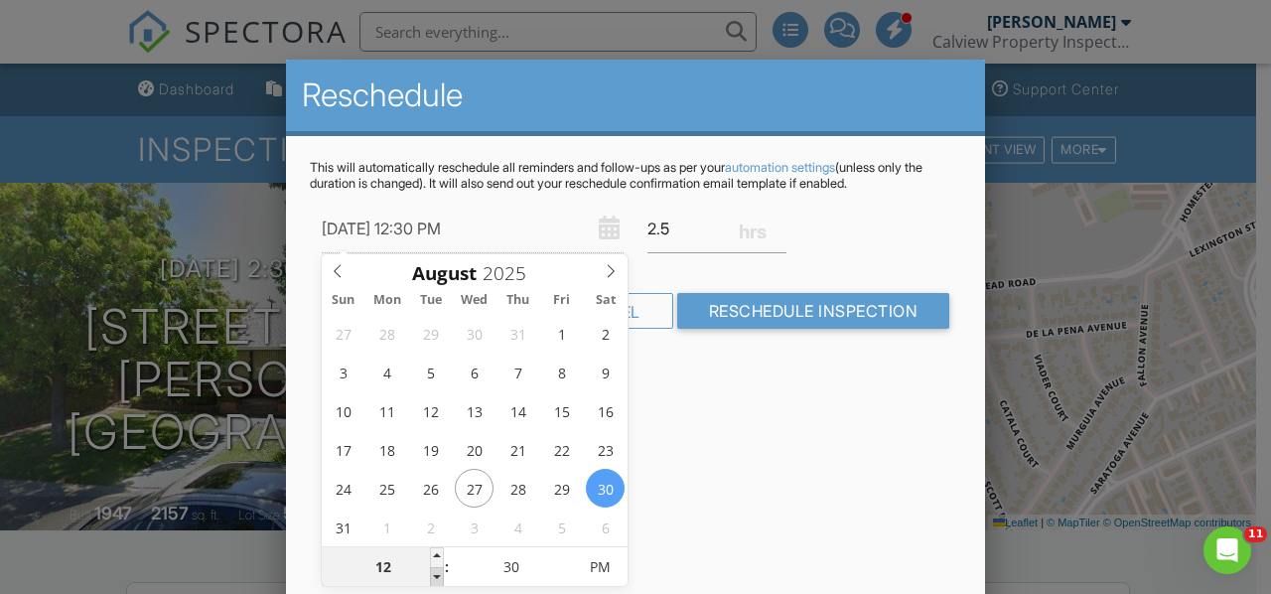
click at [439, 573] on span at bounding box center [437, 577] width 14 height 20
type input "11"
type input "08/30/2025 11:30 AM"
click at [439, 573] on span at bounding box center [437, 577] width 14 height 20
type input "10"
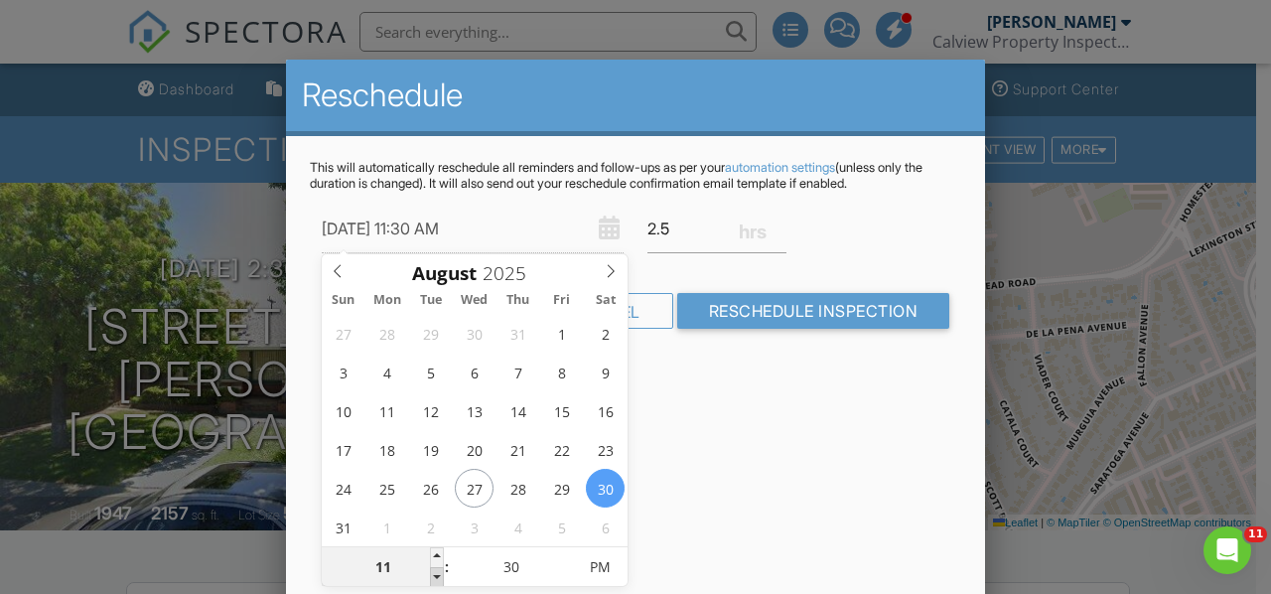
type input "08/30/2025 10:30 AM"
click at [439, 573] on span at bounding box center [437, 577] width 14 height 20
type input "09"
type input "08/30/2025 9:30 AM"
click at [439, 573] on span at bounding box center [437, 577] width 14 height 20
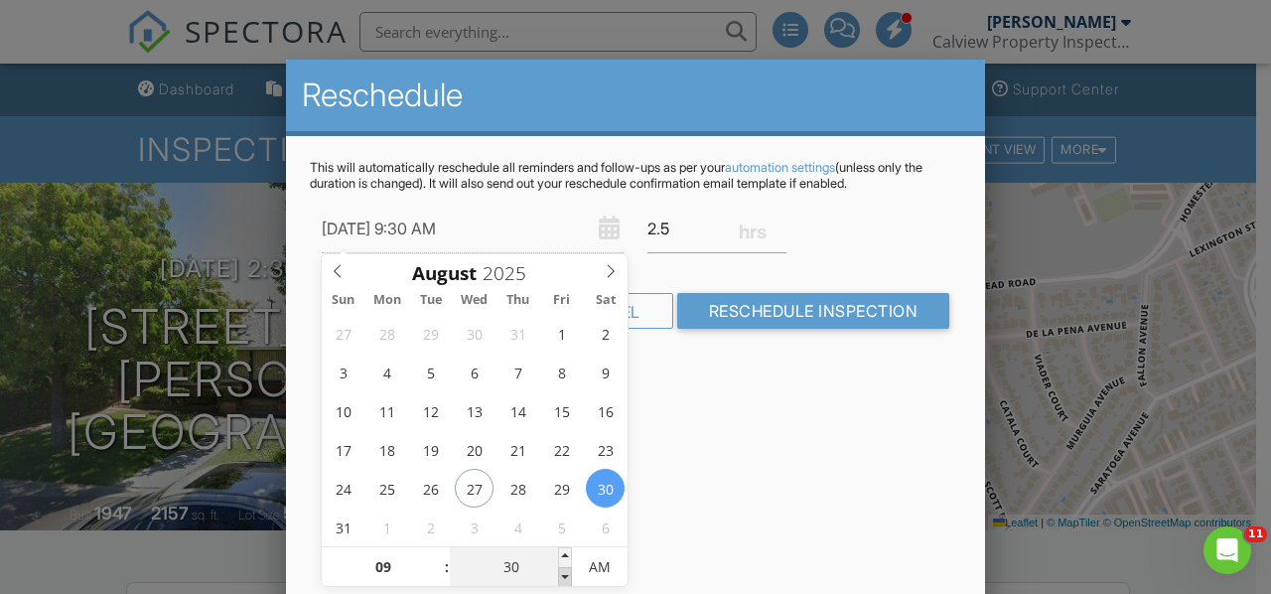
type input "25"
type input "08/30/2025 9:25 AM"
click at [566, 577] on span at bounding box center [565, 577] width 14 height 20
type input "20"
type input "08/30/2025 9:20 AM"
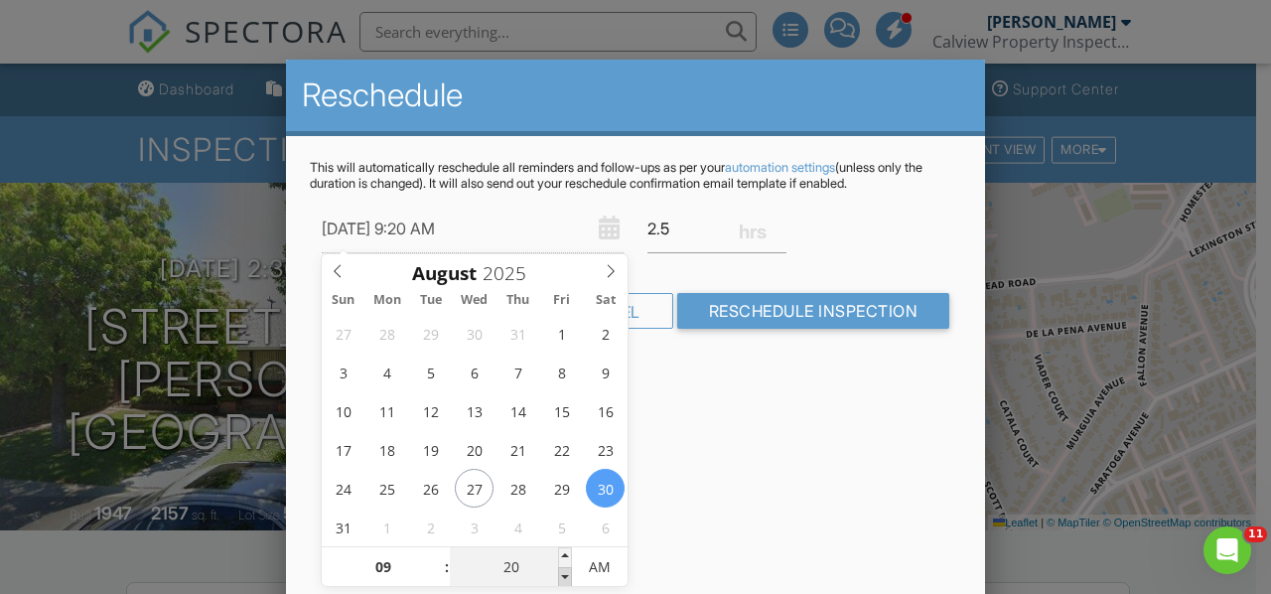
click at [565, 577] on span at bounding box center [565, 577] width 14 height 20
type input "15"
type input "08/30/2025 9:15 AM"
click at [565, 577] on span at bounding box center [565, 577] width 14 height 20
type input "10"
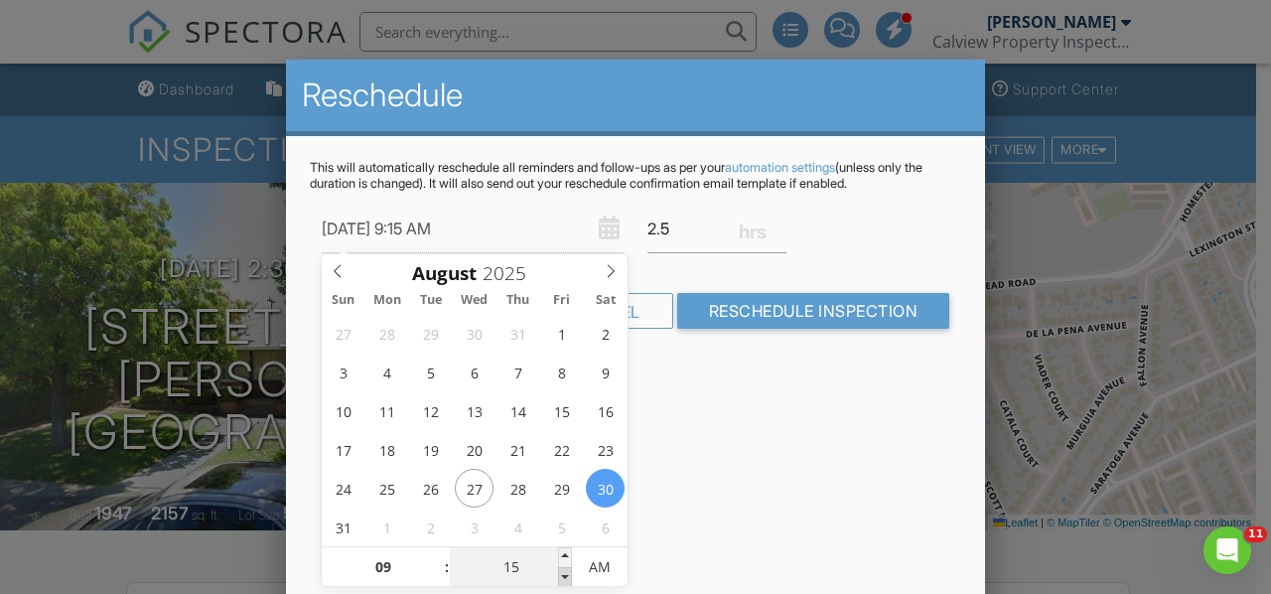
type input "08/30/2025 9:10 AM"
click at [565, 577] on span at bounding box center [565, 577] width 14 height 20
type input "05"
type input "08/30/2025 9:05 AM"
click at [564, 577] on span at bounding box center [565, 577] width 14 height 20
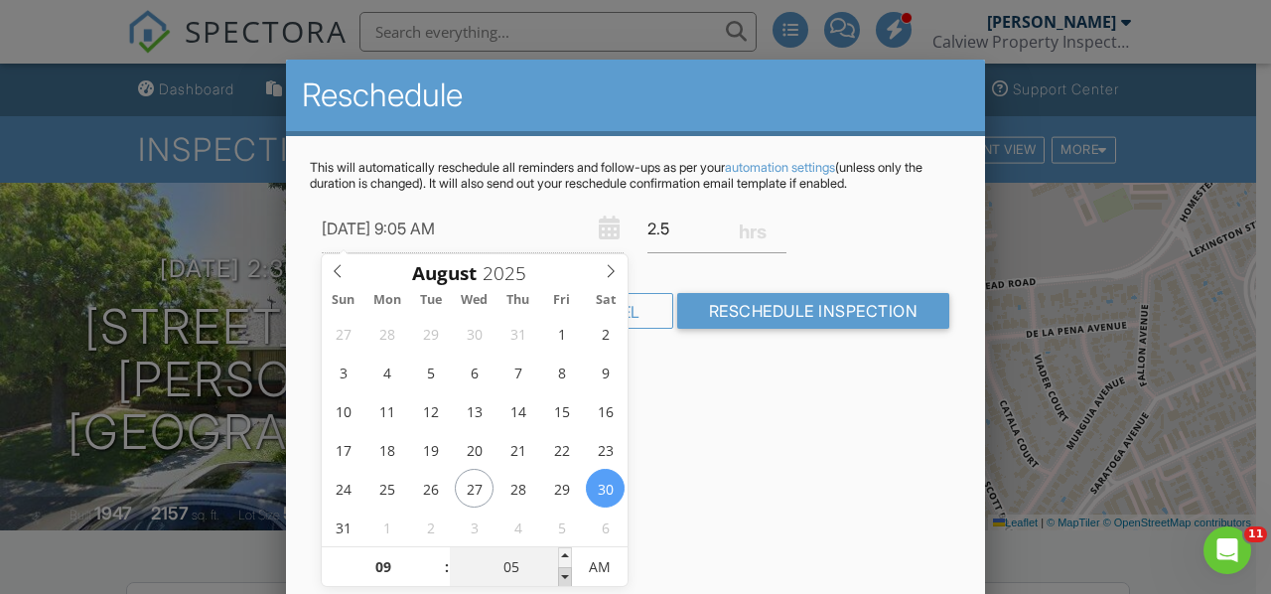
type input "00"
type input "[DATE] 9:00 AM"
click at [564, 577] on span at bounding box center [565, 577] width 14 height 20
click at [705, 497] on div "Reschedule This will automatically reschedule all reminders and follow-ups as p…" at bounding box center [635, 407] width 699 height 695
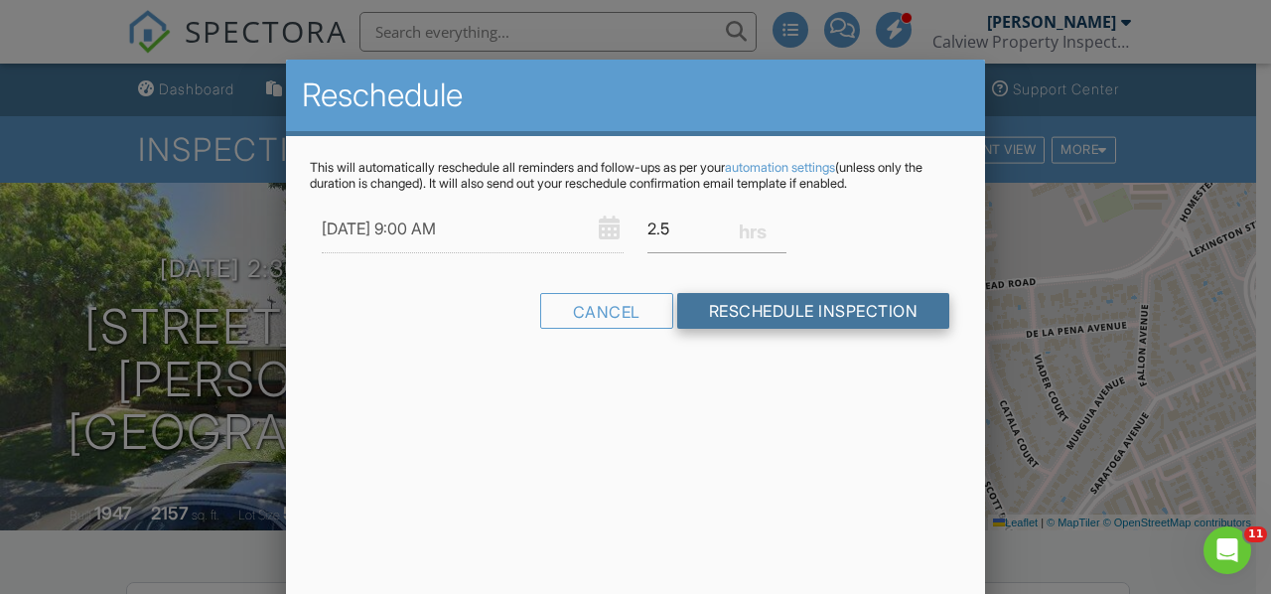
click at [818, 305] on input "Reschedule Inspection" at bounding box center [813, 311] width 273 height 36
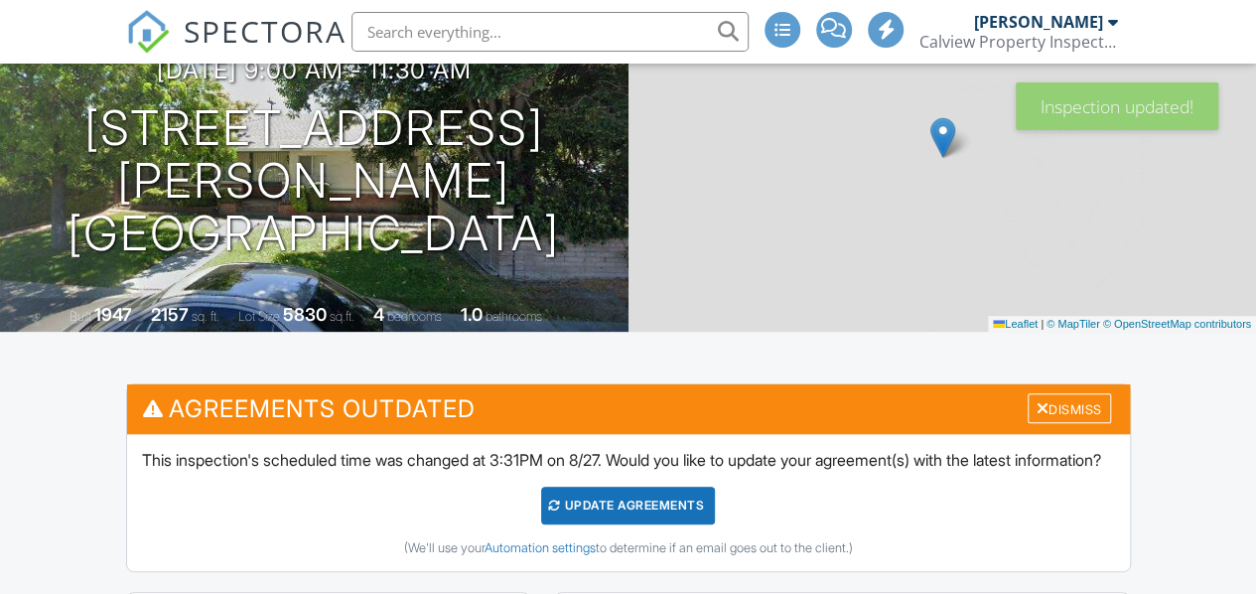
click at [678, 524] on div "Update Agreements" at bounding box center [628, 506] width 174 height 38
